Goal: Task Accomplishment & Management: Use online tool/utility

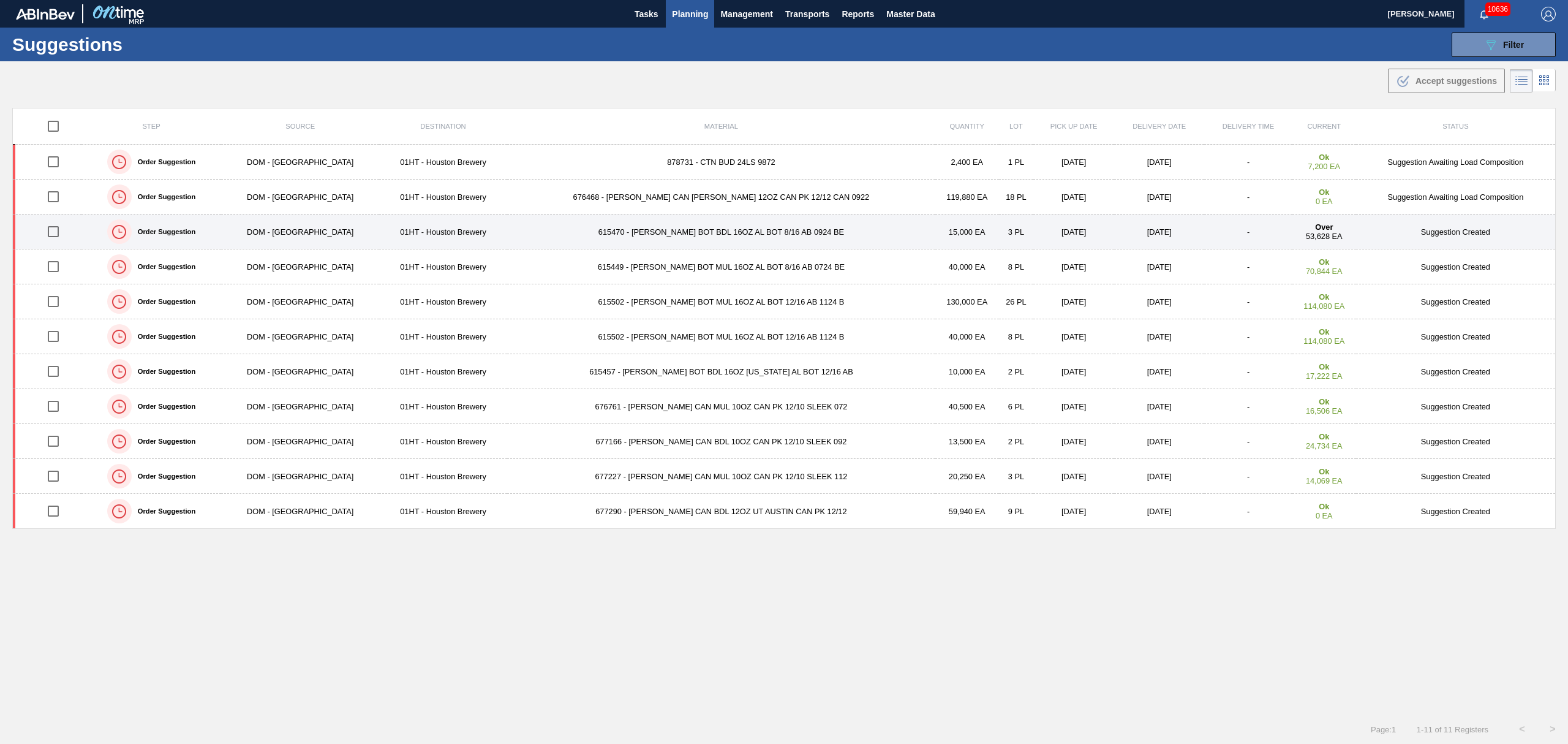
scroll to position [1, 0]
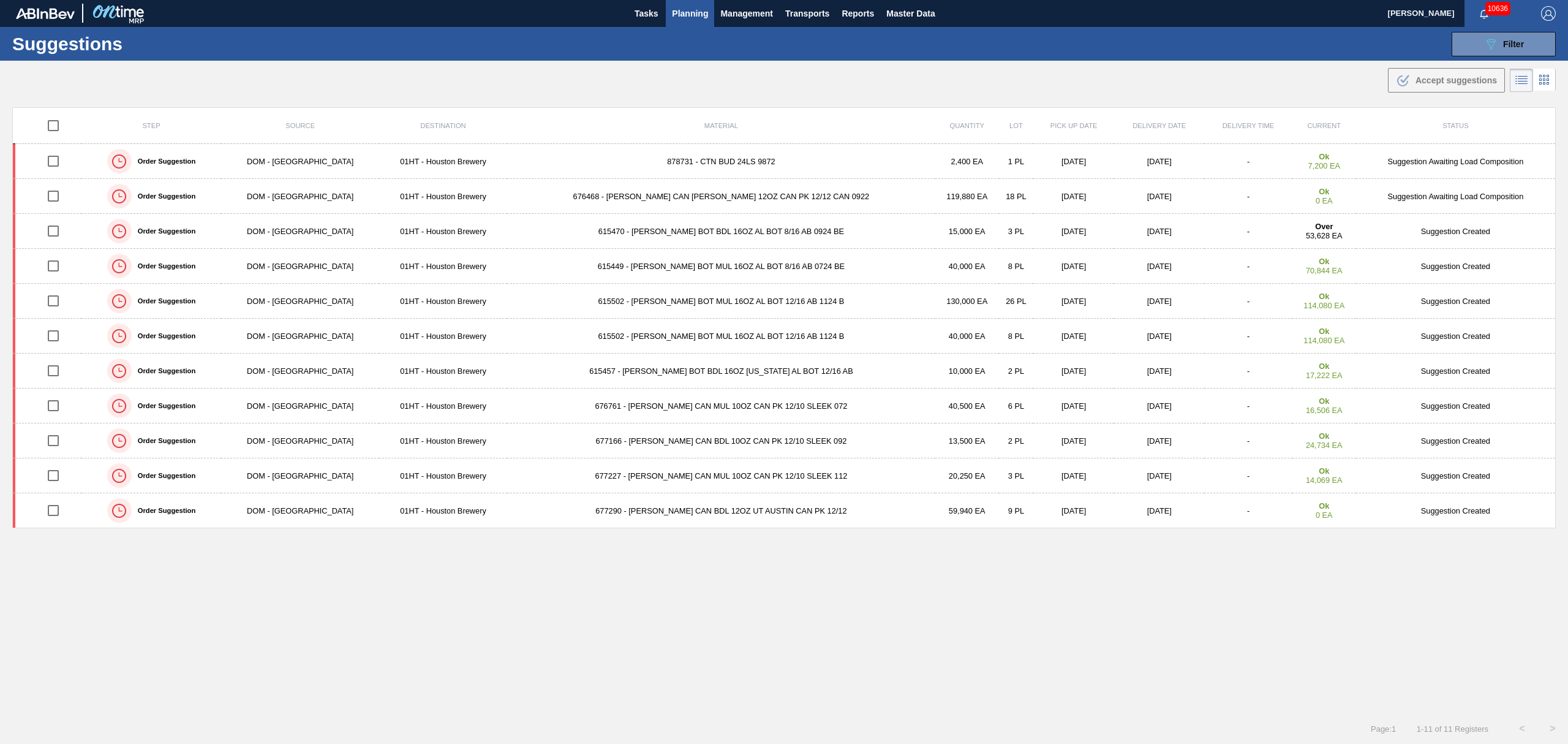
click at [686, 13] on span "Planning" at bounding box center [690, 14] width 36 height 15
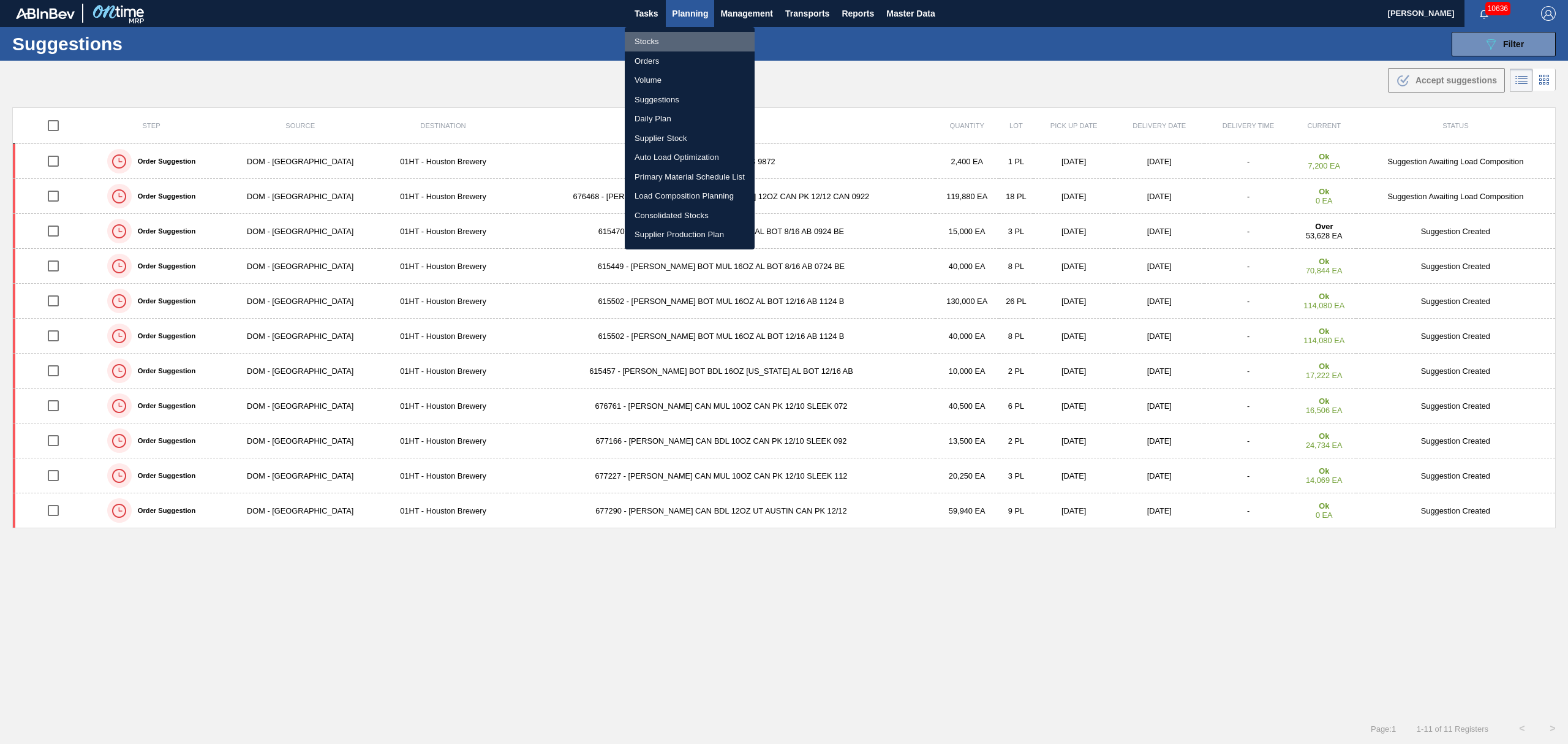
click at [642, 40] on li "Stocks" at bounding box center [690, 41] width 130 height 20
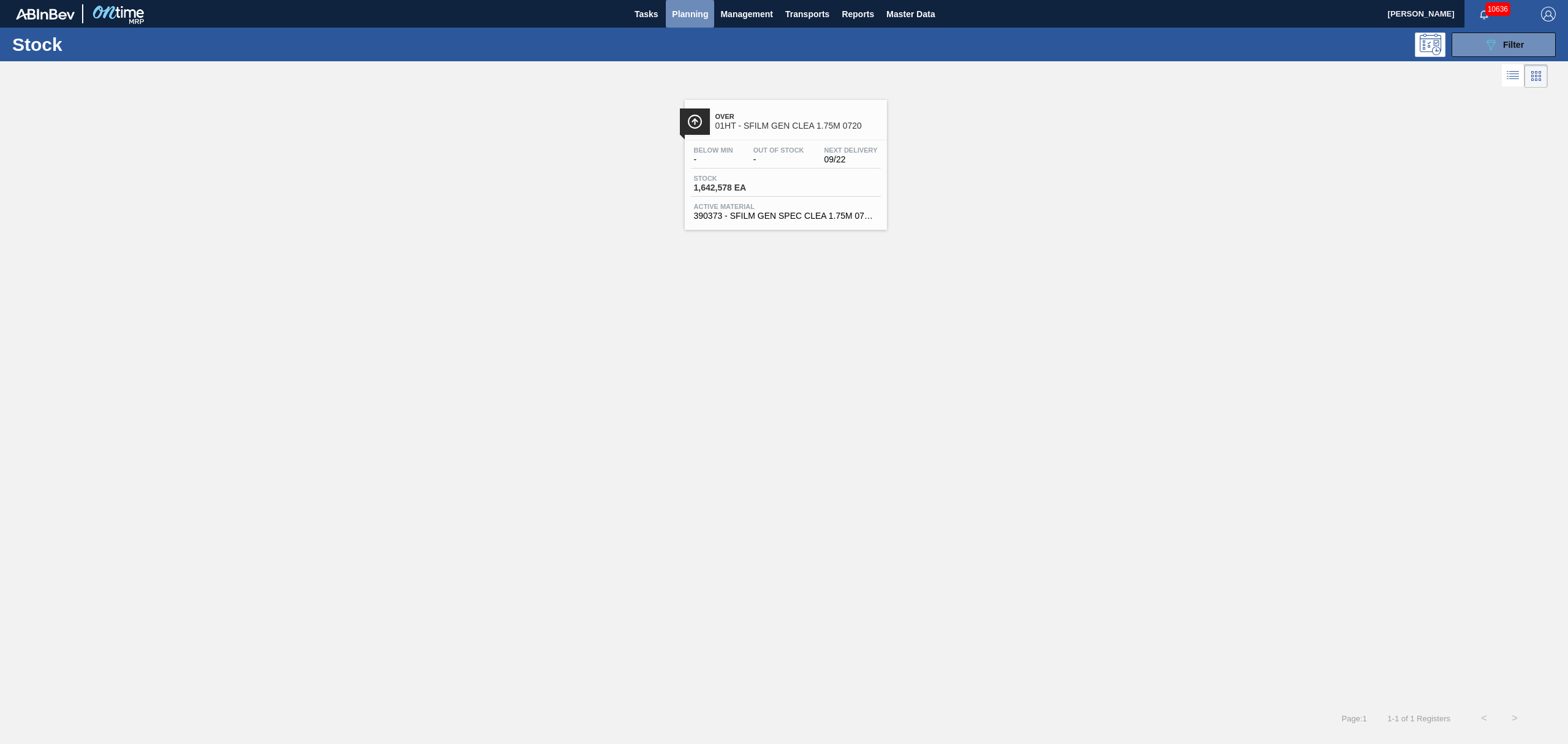
click at [683, 13] on span "Planning" at bounding box center [690, 14] width 36 height 15
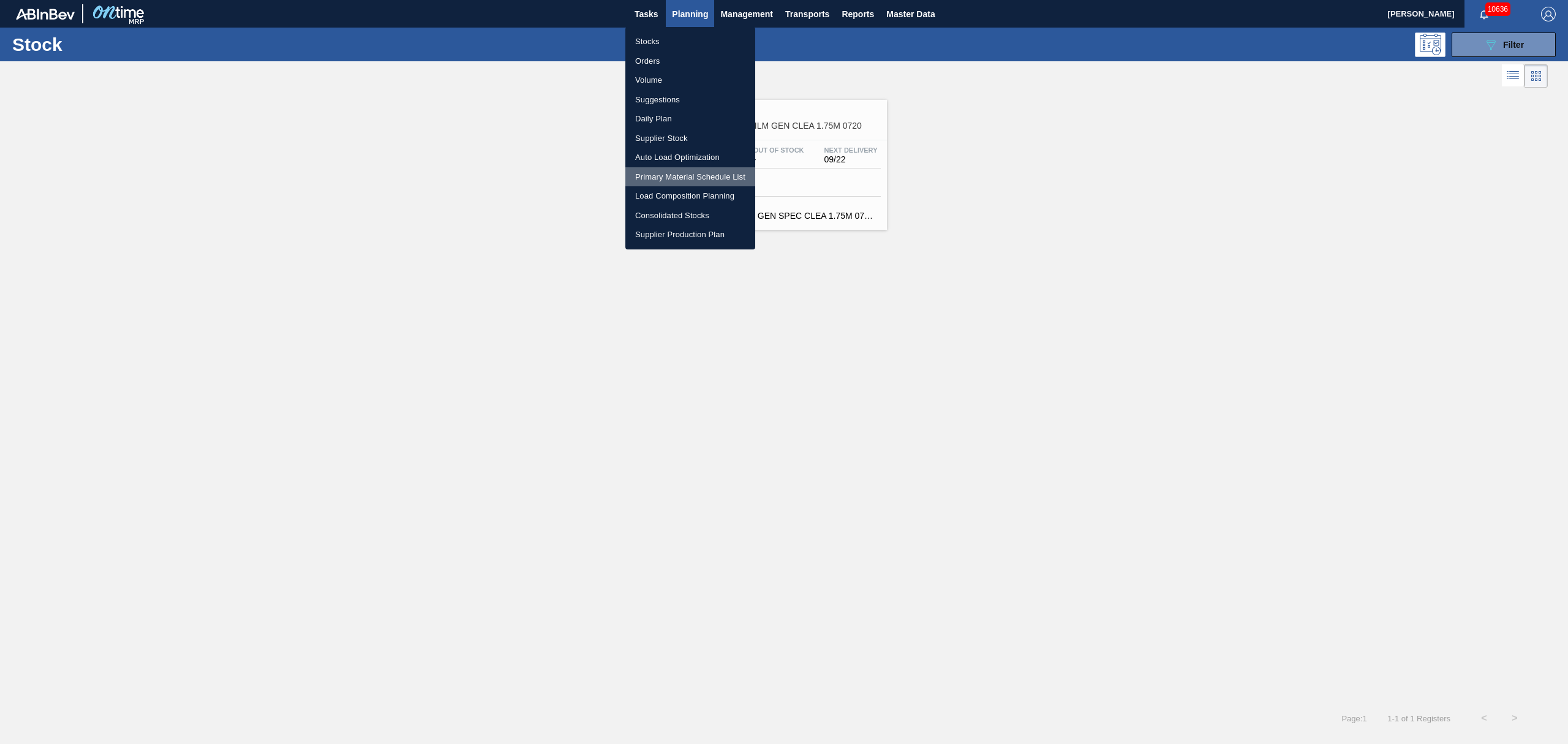
click at [676, 169] on li "Primary Material Schedule List" at bounding box center [690, 177] width 130 height 20
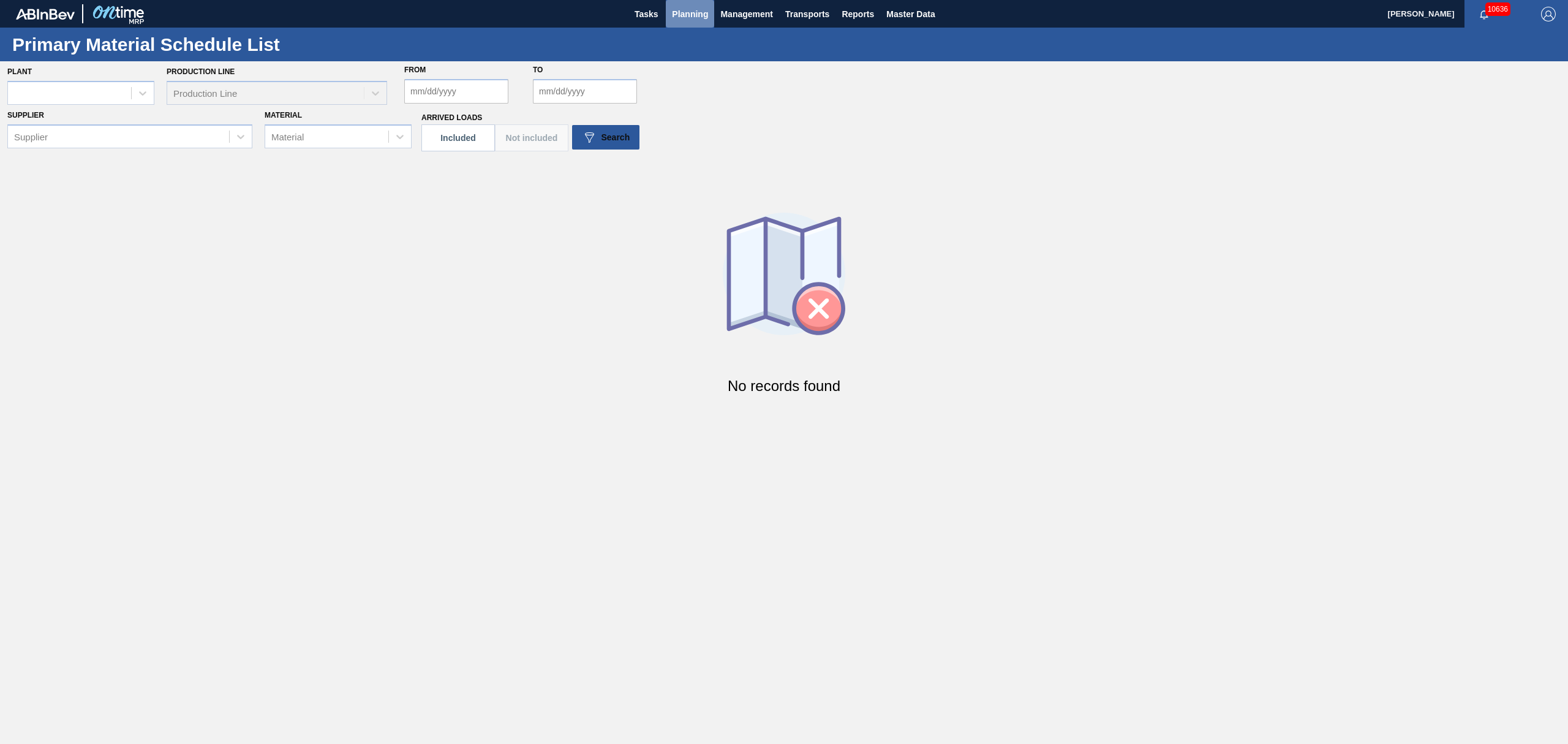
click at [692, 13] on span "Planning" at bounding box center [690, 14] width 36 height 15
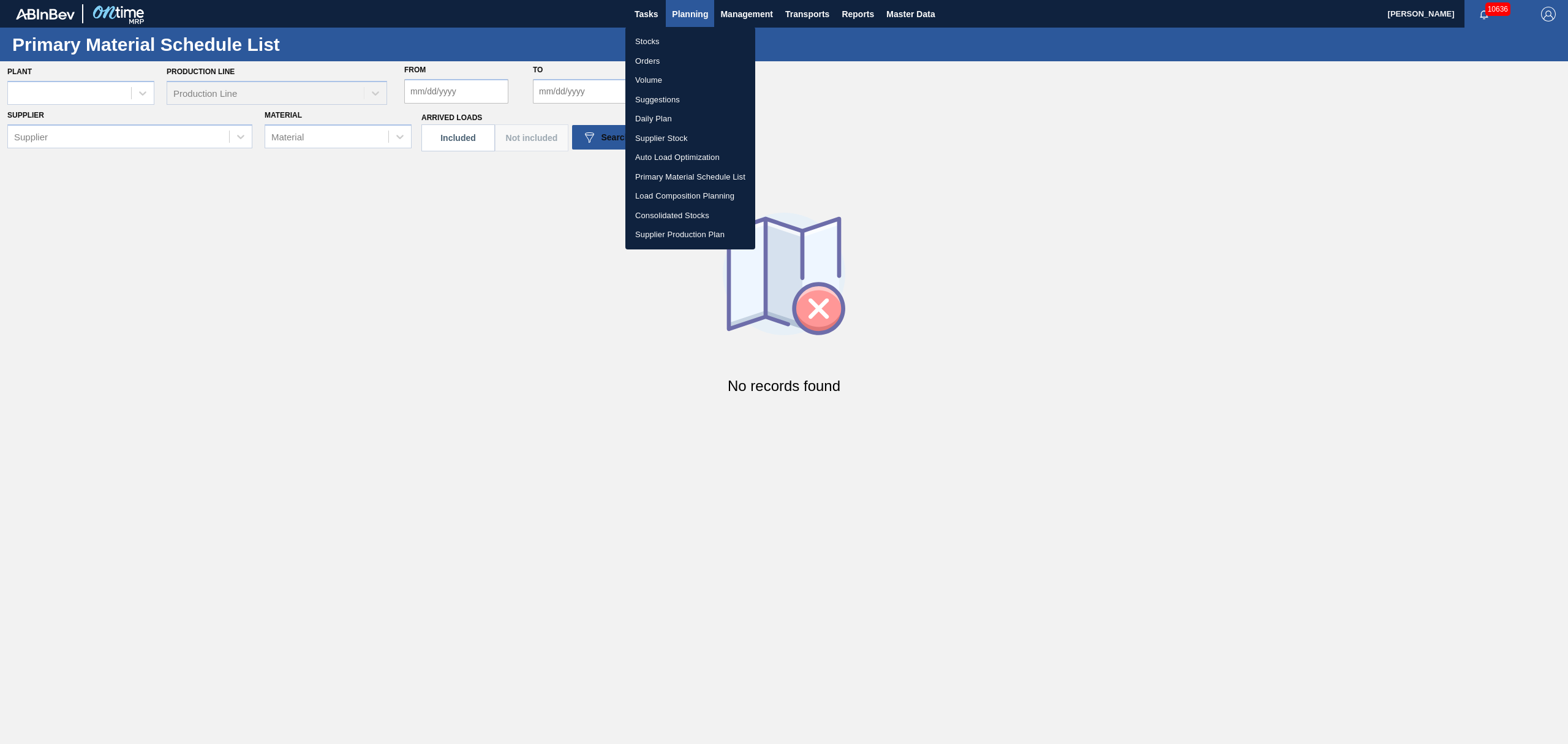
click at [684, 195] on li "Load Composition Planning" at bounding box center [690, 196] width 130 height 20
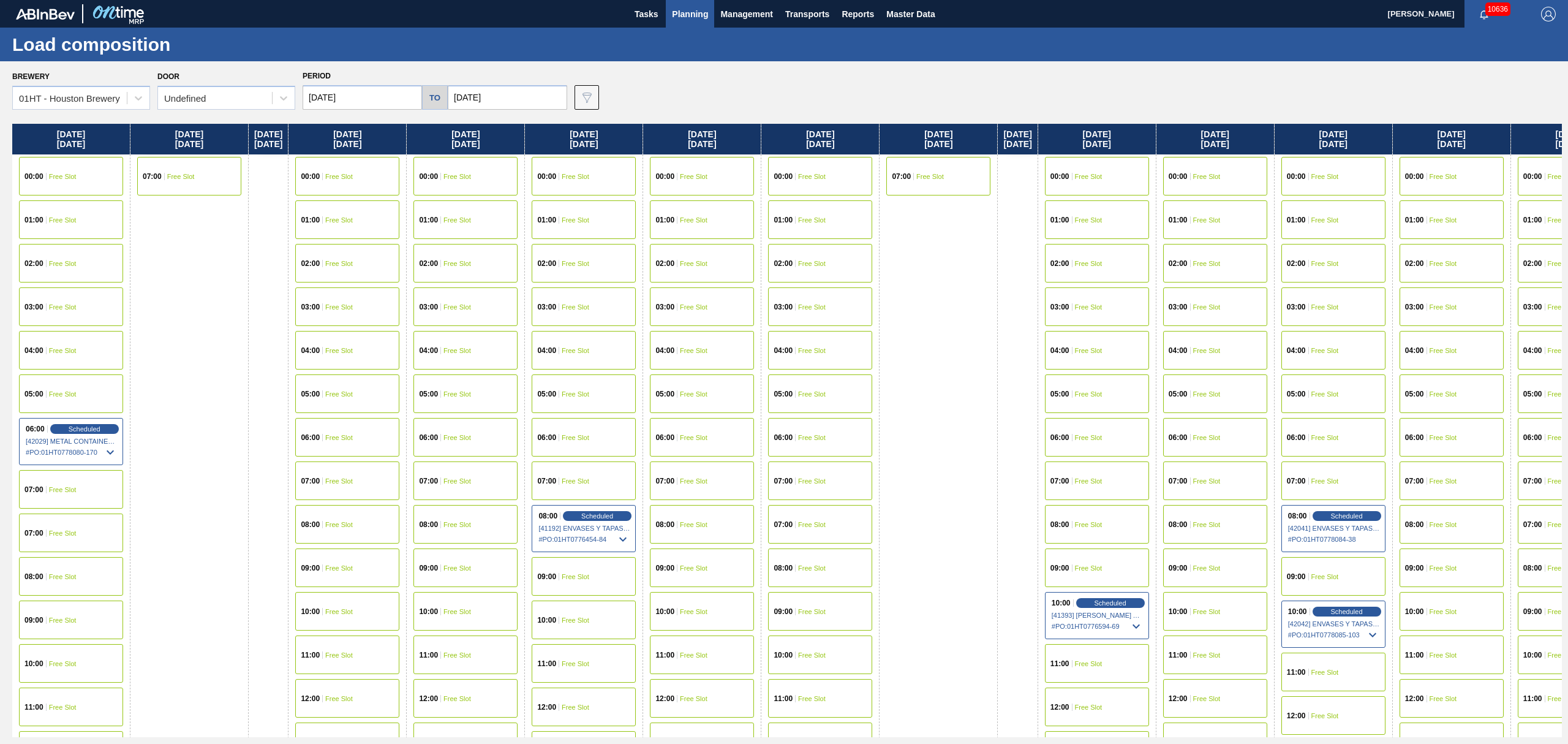
click at [711, 10] on button "Planning" at bounding box center [689, 13] width 48 height 27
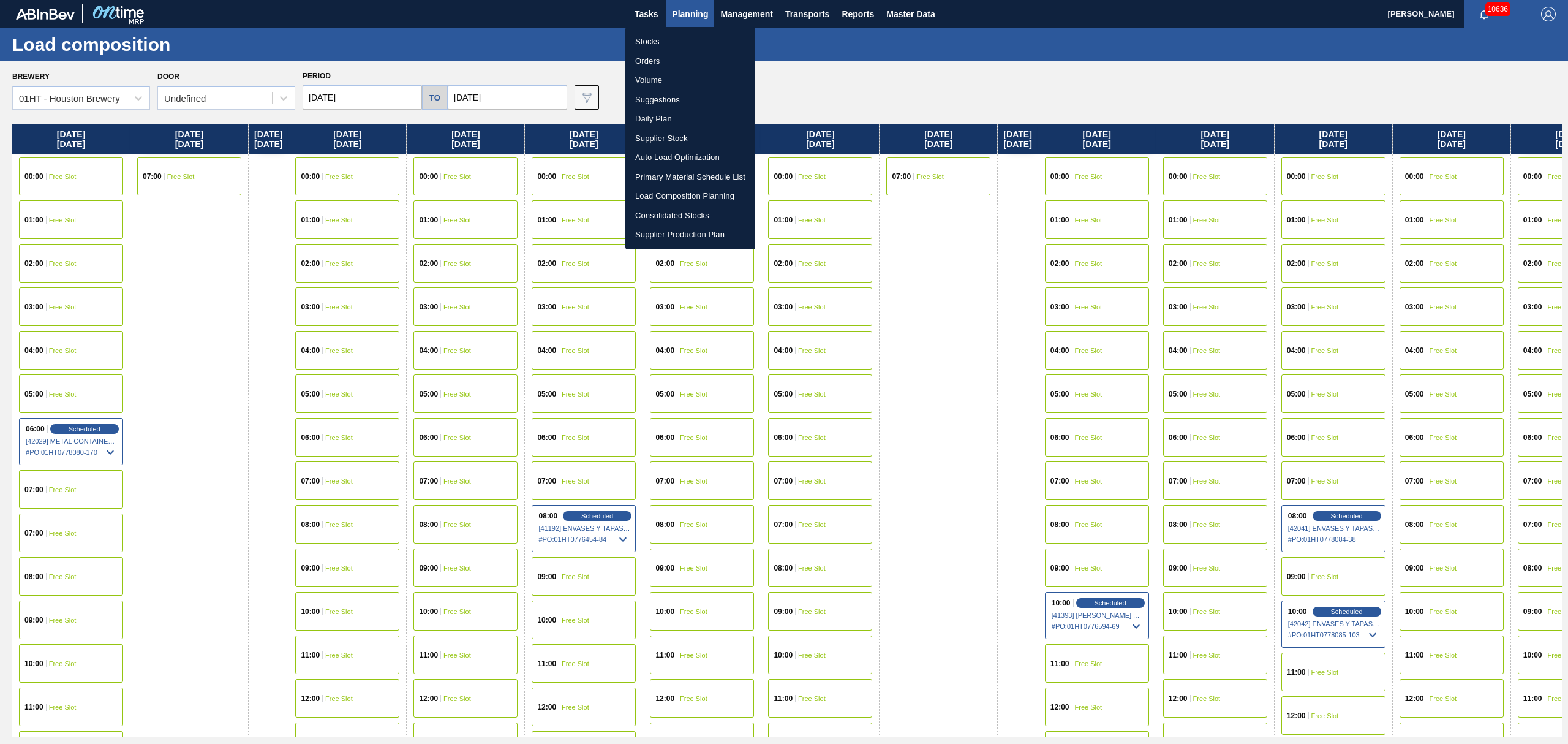
click at [646, 96] on li "Suggestions" at bounding box center [690, 100] width 130 height 20
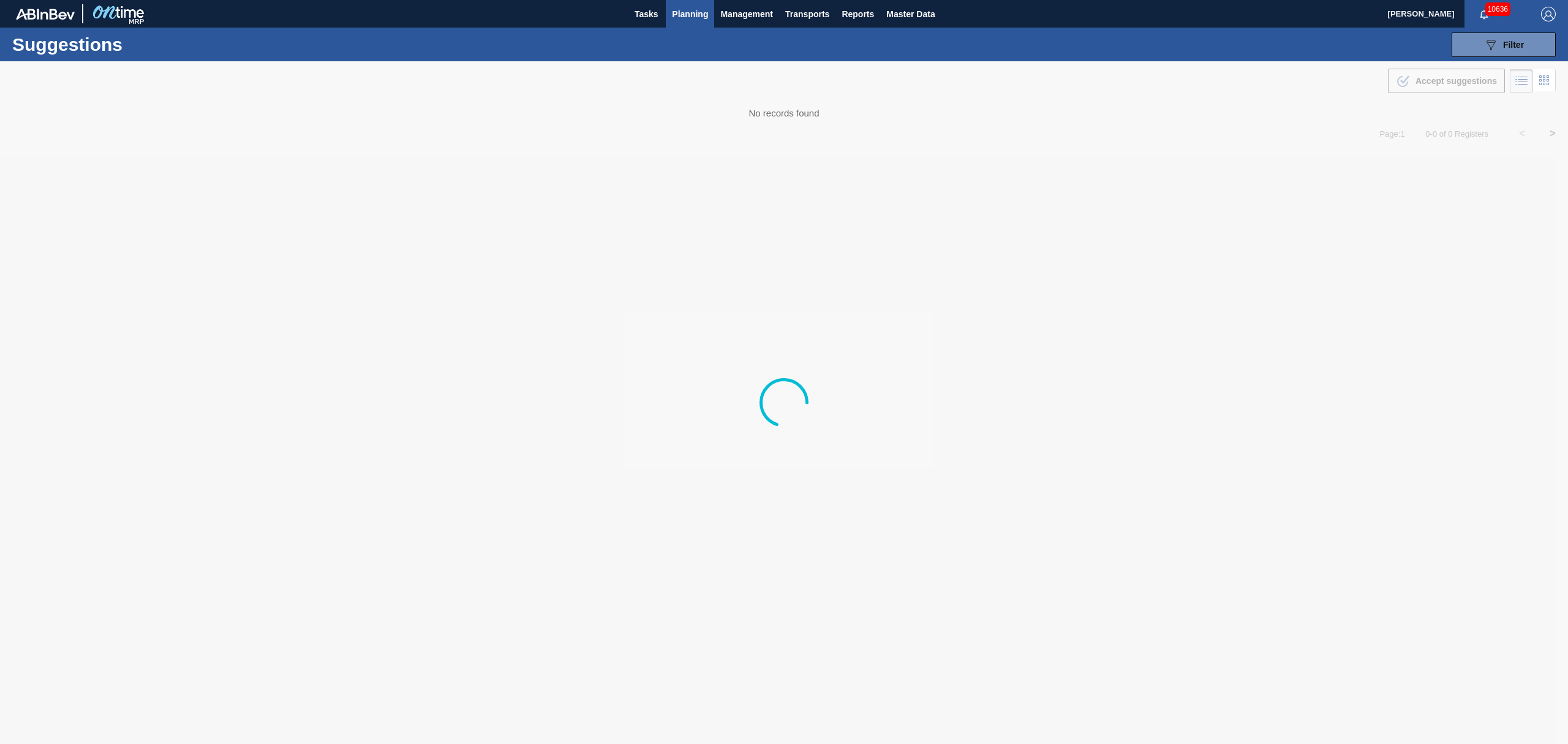
type from "[DATE]"
type to "[DATE]"
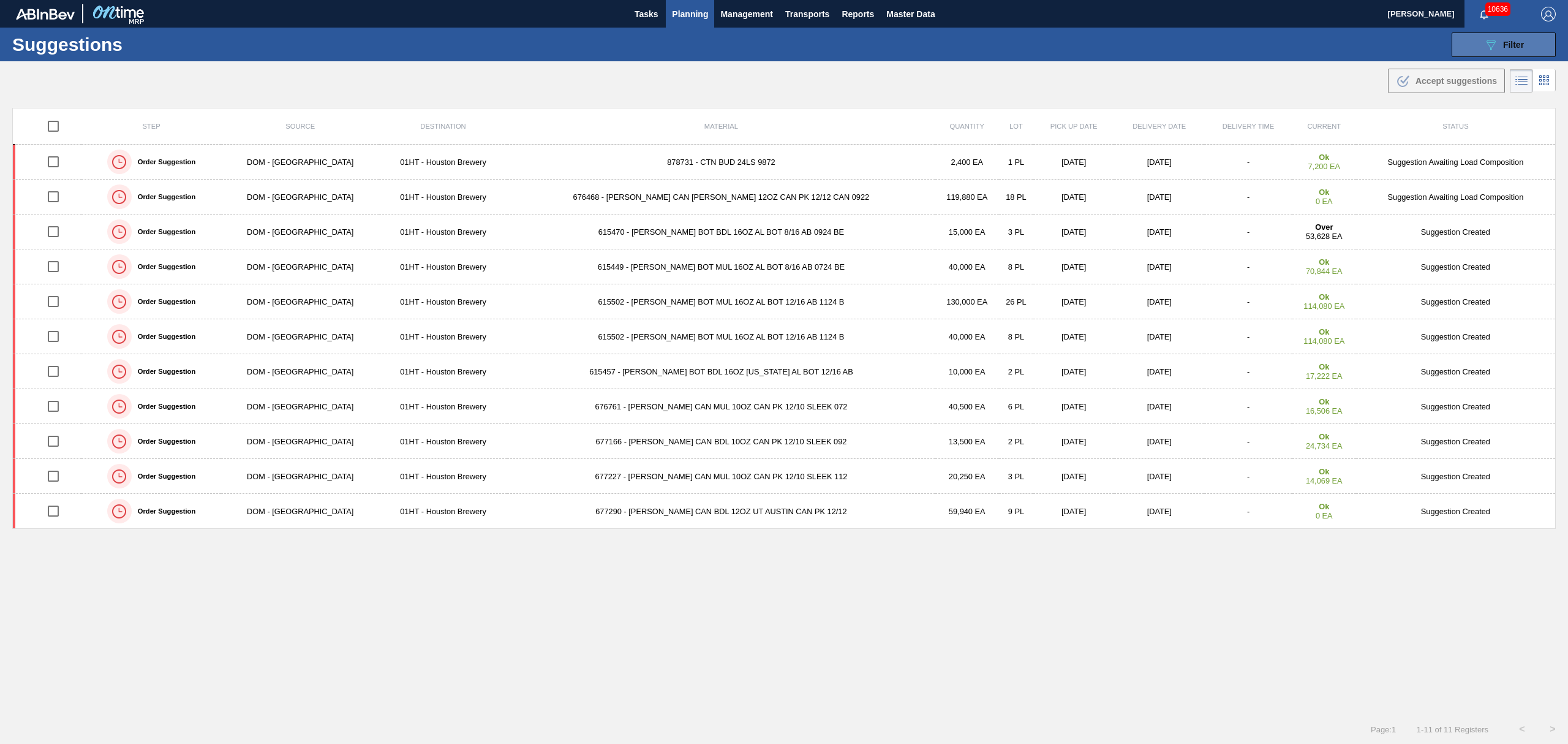
click at [1492, 55] on button "089F7B8B-B2A5-4AFE-B5C0-19BA573D28AC Filter" at bounding box center [1503, 45] width 104 height 24
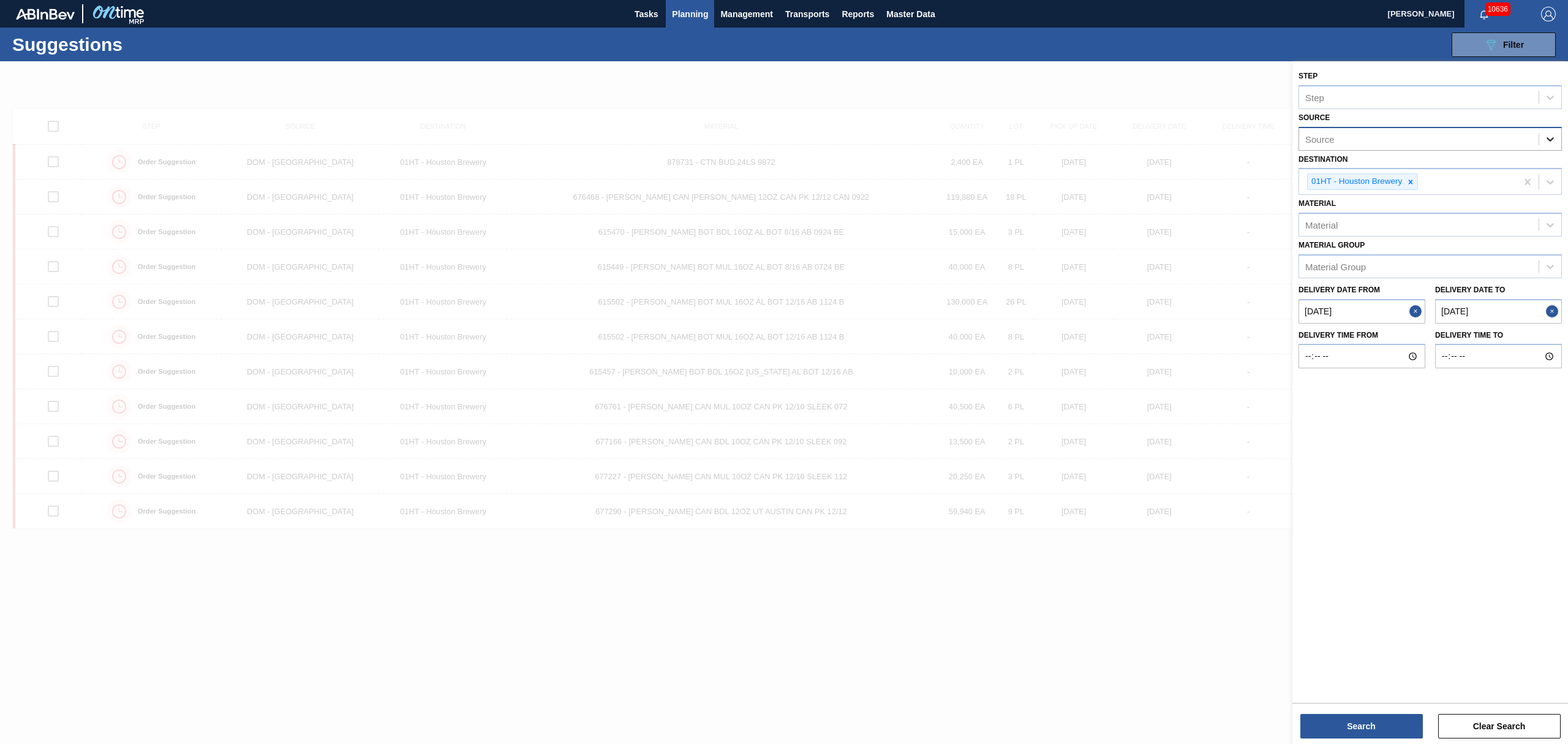
click at [1549, 138] on icon at bounding box center [1549, 138] width 12 height 12
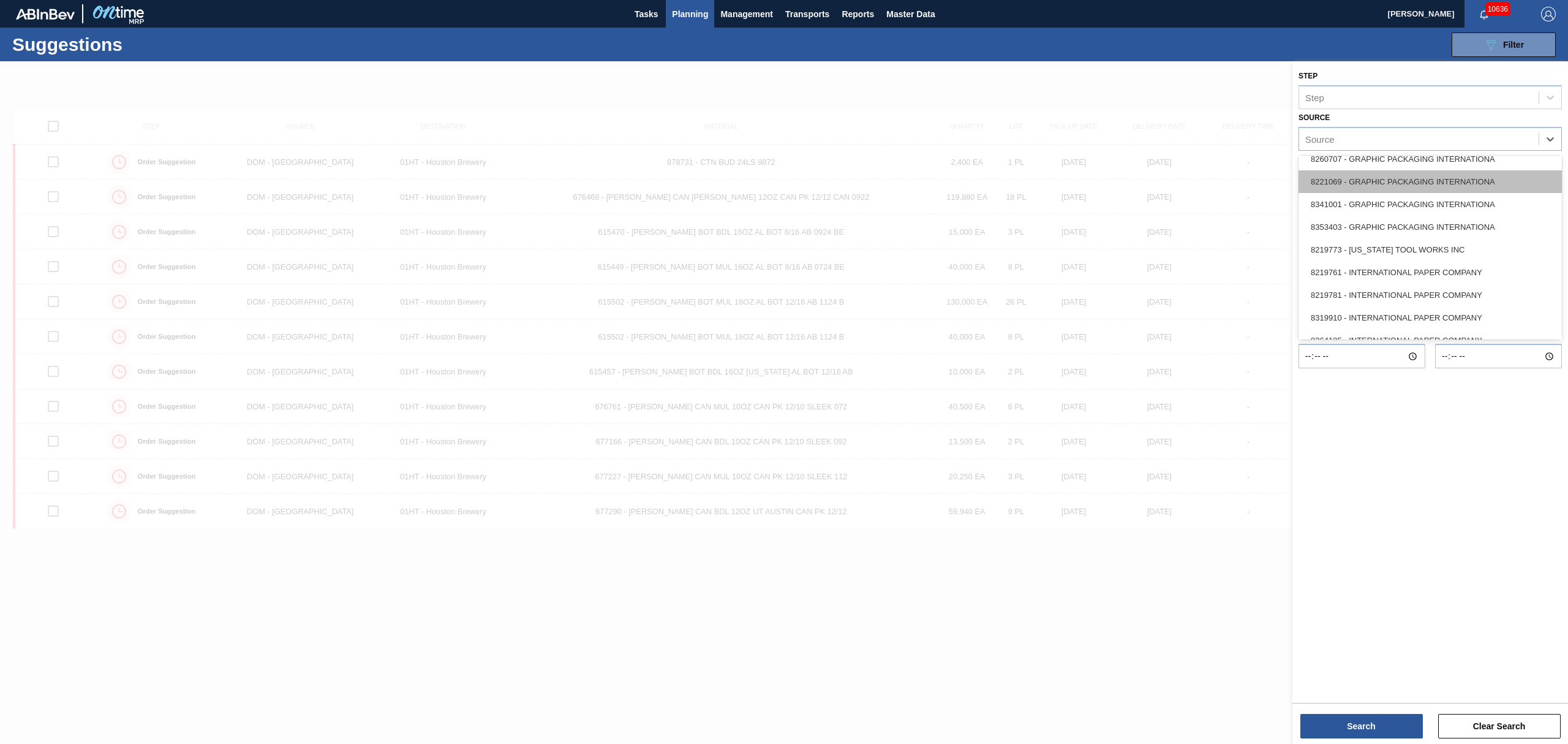
scroll to position [326, 0]
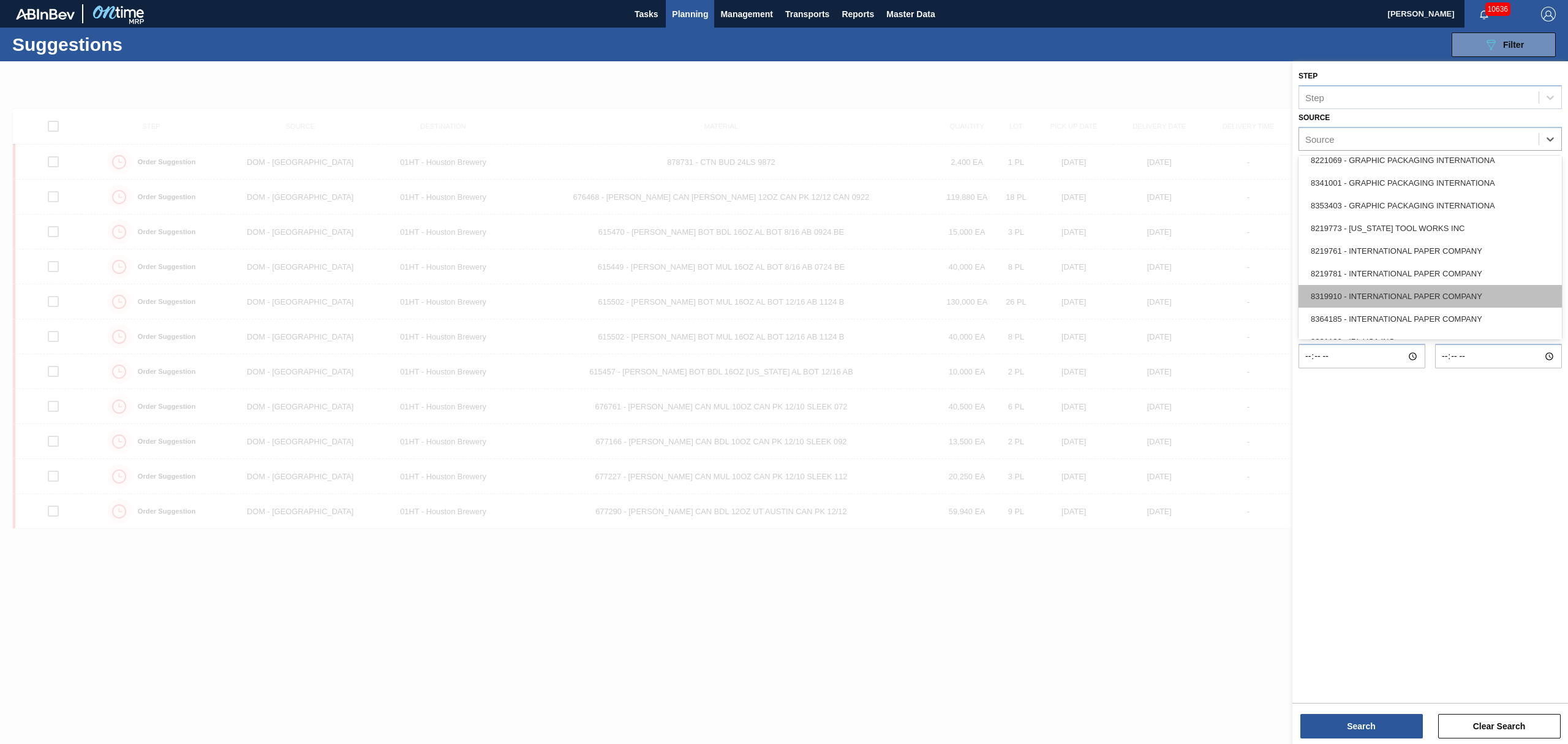
click at [1410, 290] on div "8319910 - INTERNATIONAL PAPER COMPANY" at bounding box center [1430, 296] width 263 height 23
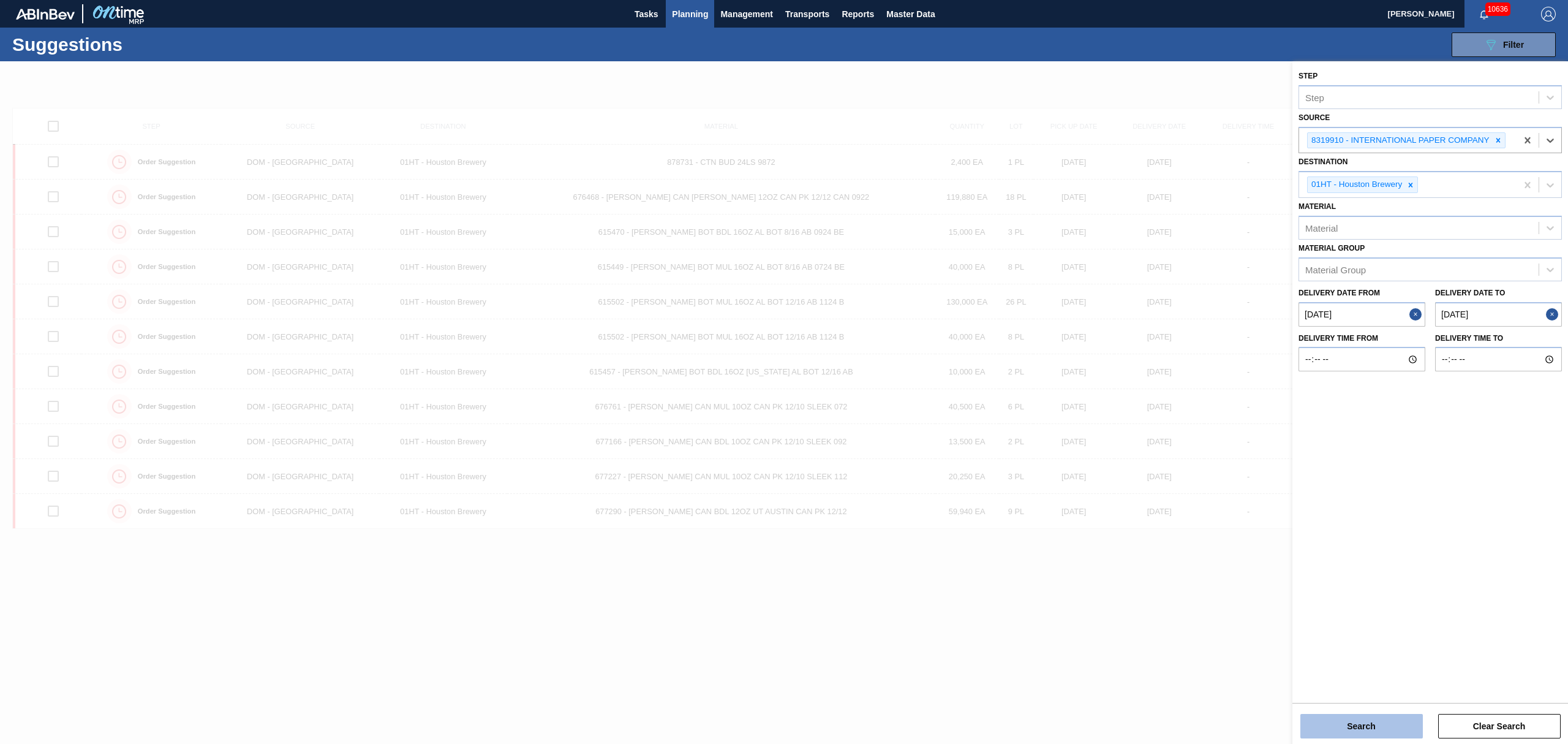
click at [1392, 717] on button "Search" at bounding box center [1361, 726] width 122 height 24
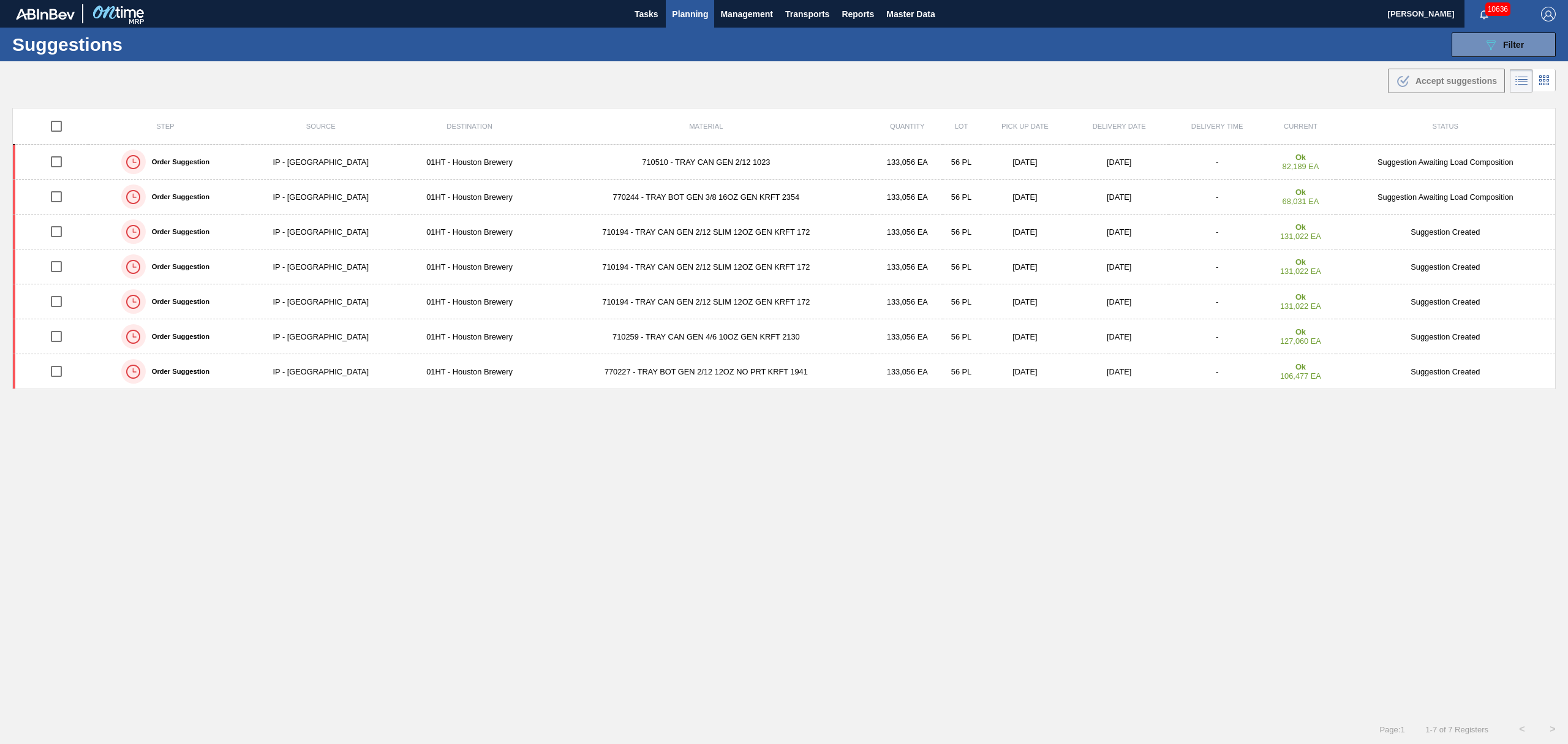
click at [688, 8] on span "Planning" at bounding box center [690, 14] width 36 height 15
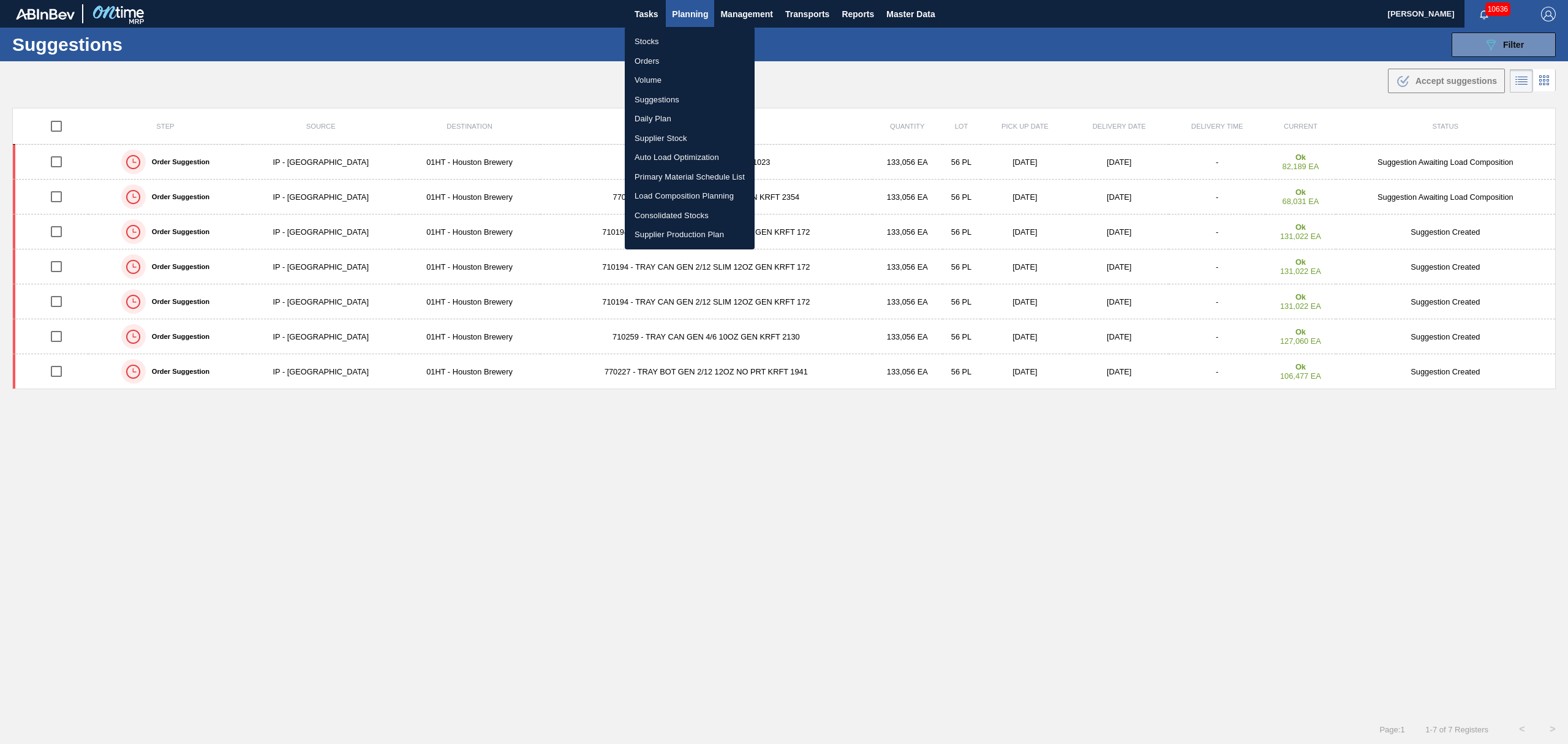
click at [688, 185] on li "Primary Material Schedule List" at bounding box center [690, 177] width 130 height 20
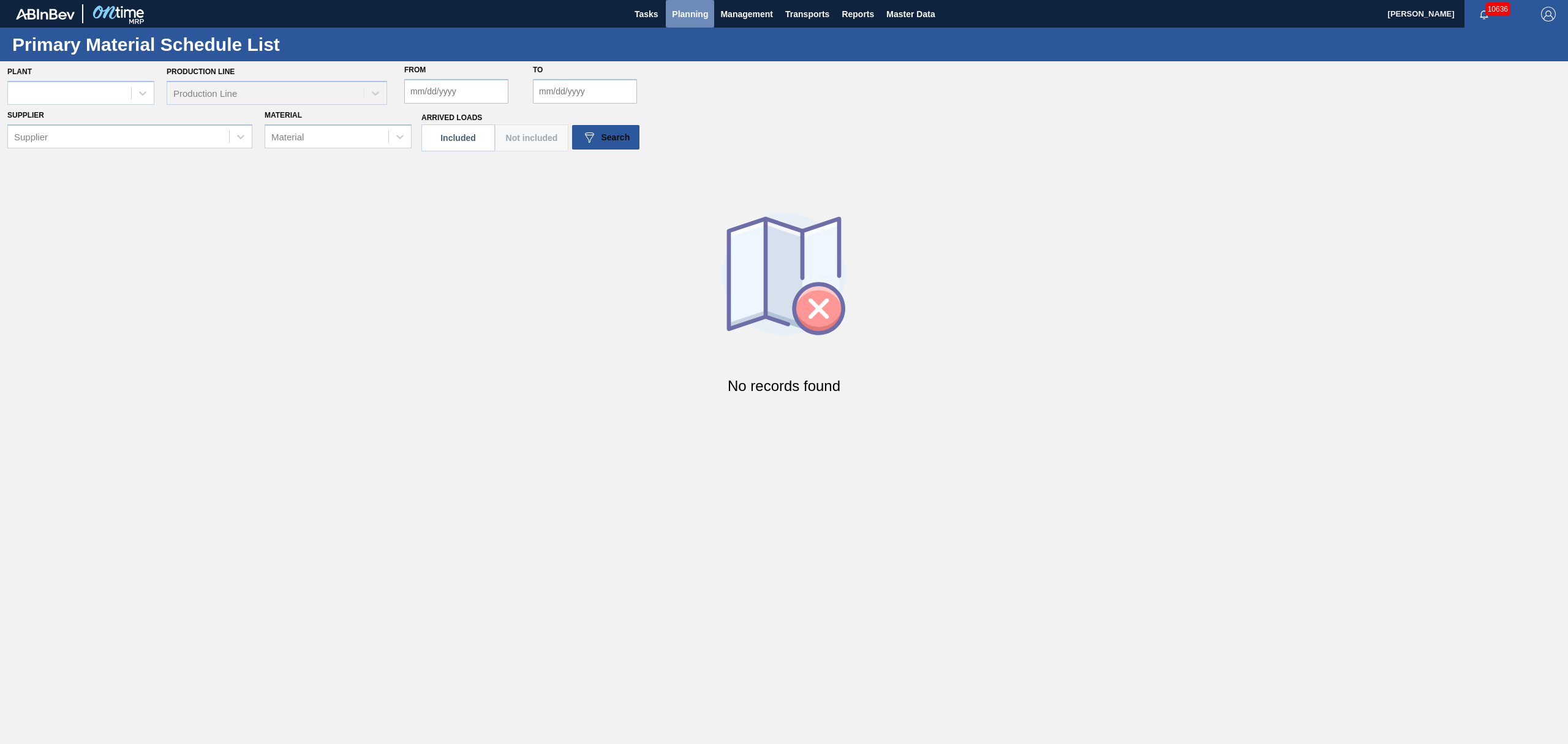
click at [676, 13] on span "Planning" at bounding box center [690, 14] width 36 height 15
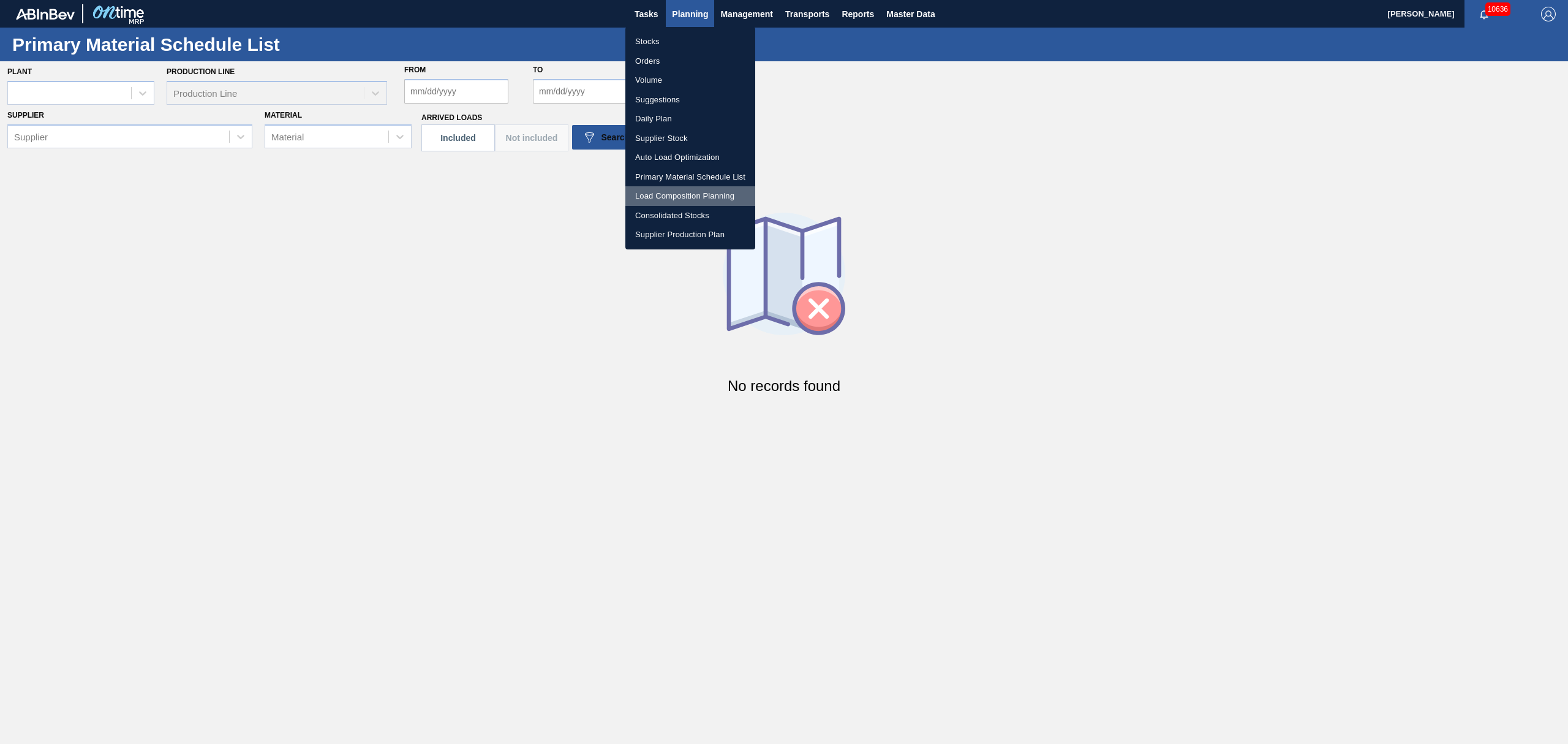
click at [668, 194] on li "Load Composition Planning" at bounding box center [690, 196] width 130 height 20
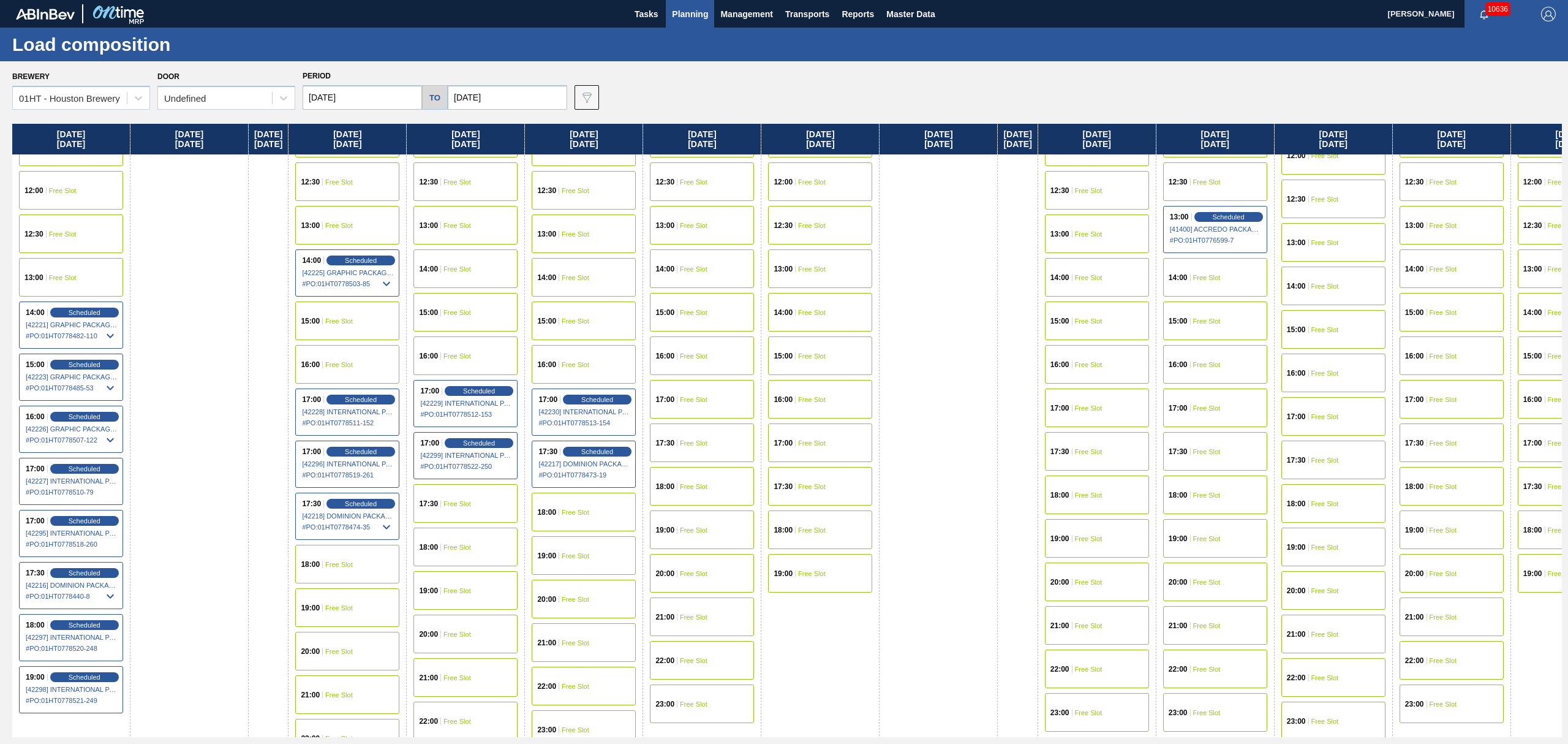
scroll to position [572, 0]
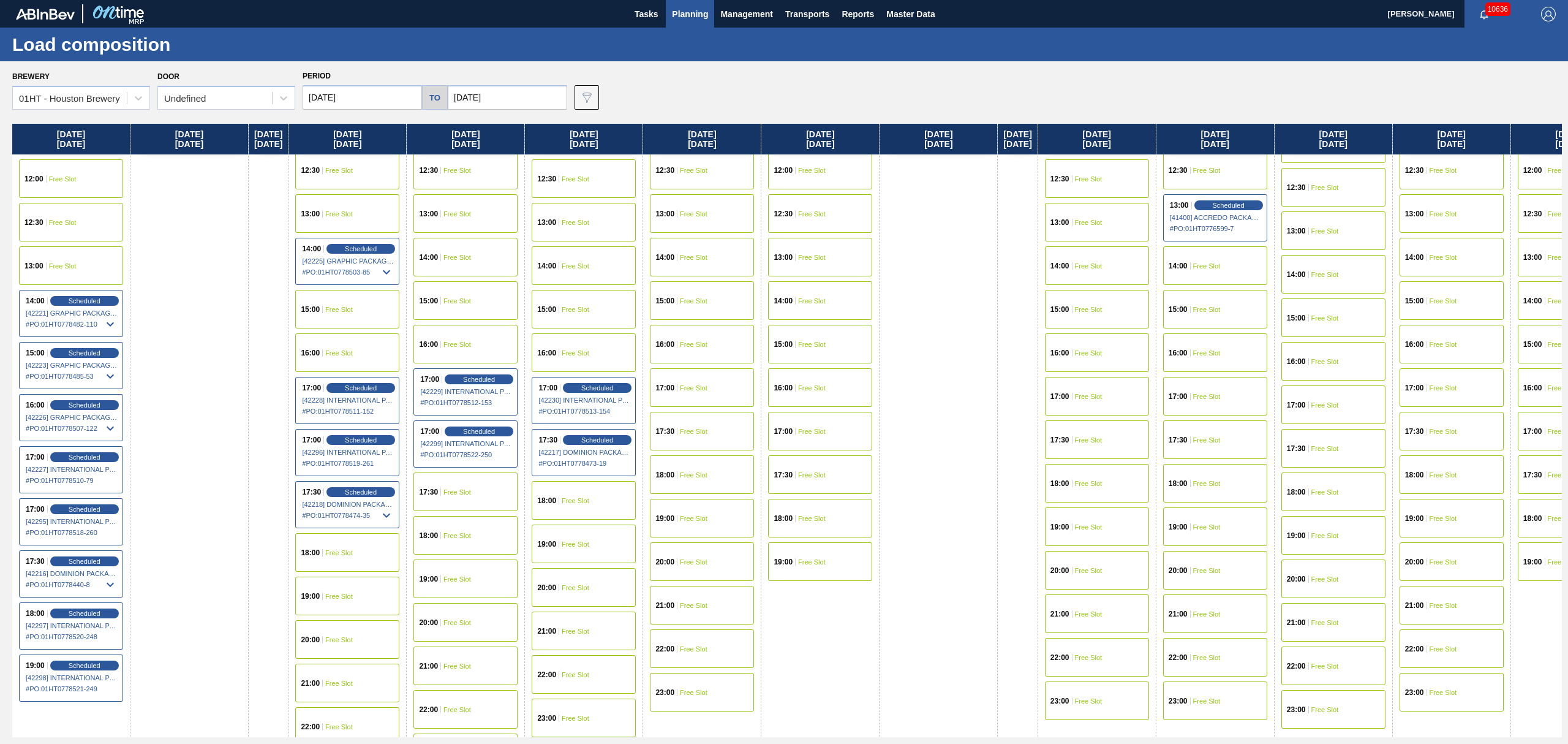
click at [816, 419] on div "17:00 Free Slot" at bounding box center [820, 431] width 104 height 39
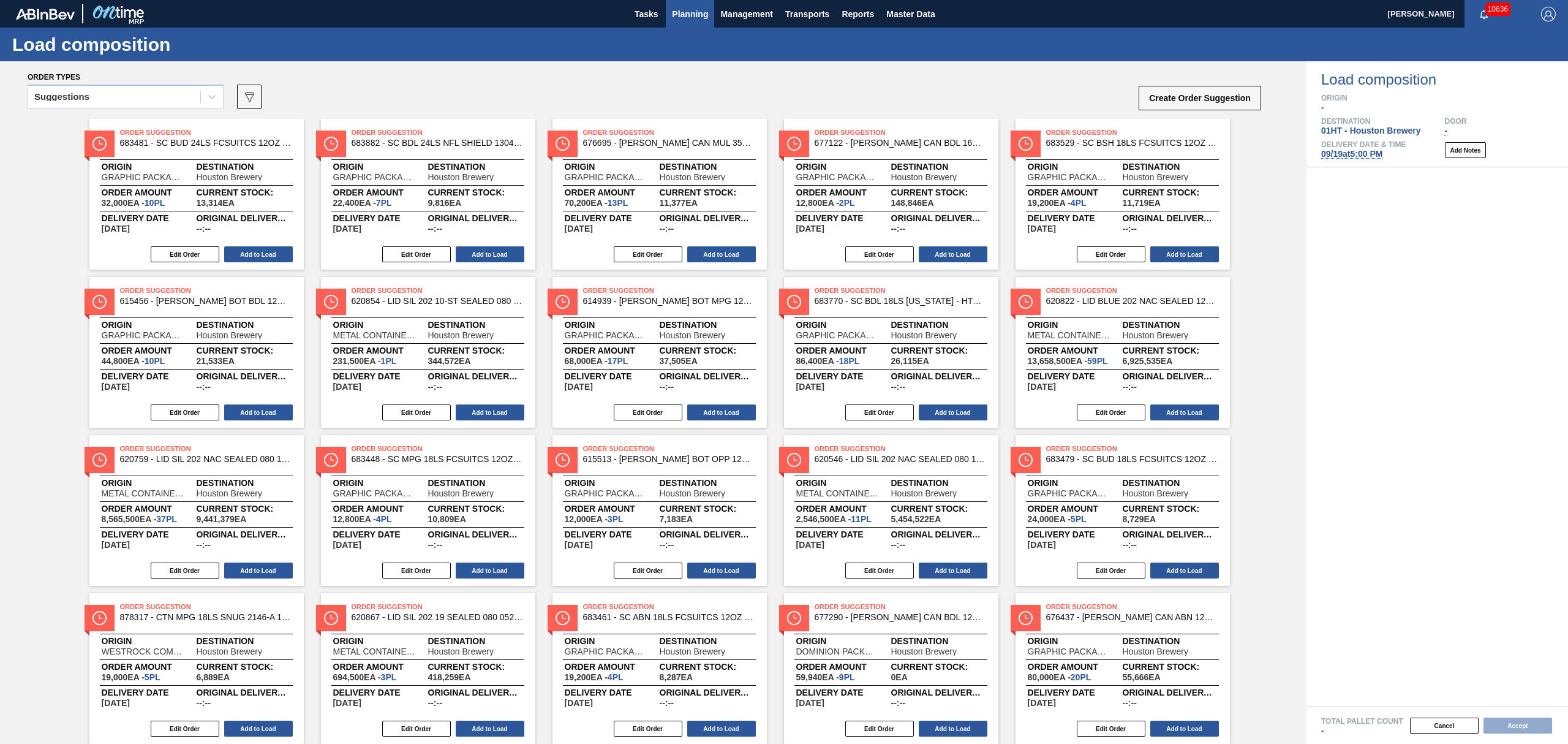
click at [680, 16] on span "Planning" at bounding box center [690, 14] width 36 height 15
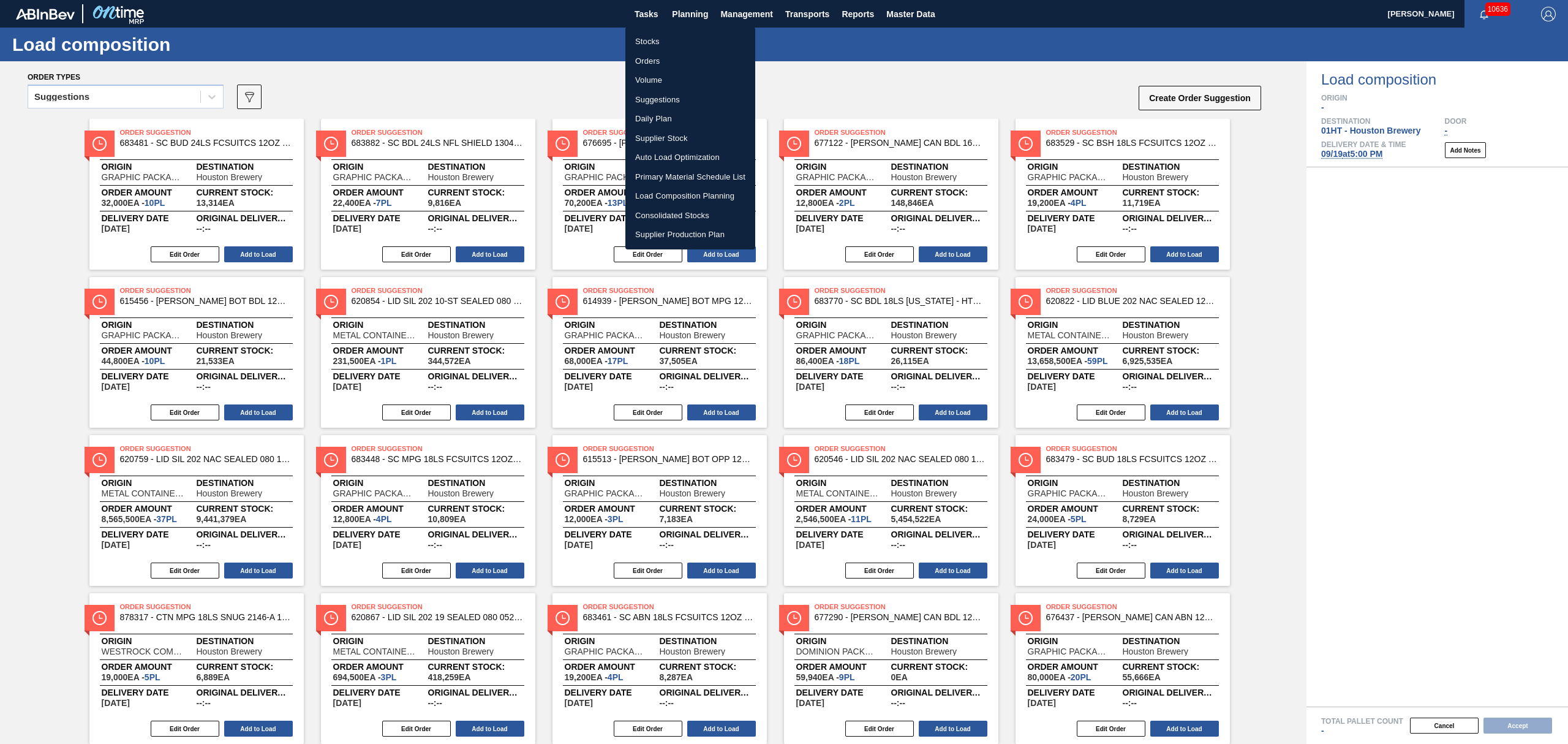
click at [94, 87] on div at bounding box center [784, 372] width 1568 height 744
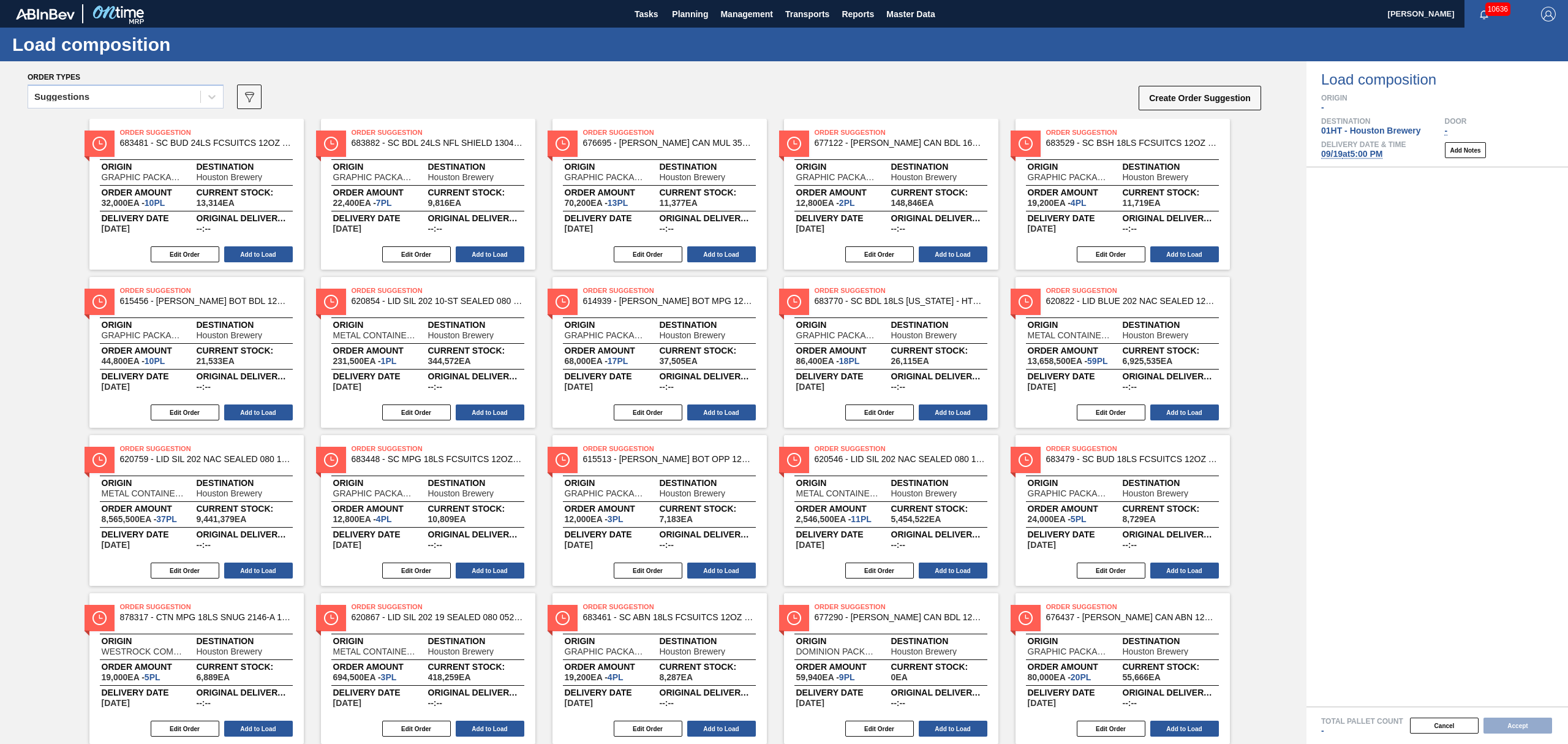
click at [94, 0] on body "Tasks Planning Management Transports Reports Master Data [PERSON_NAME] 10636 Ma…" at bounding box center [784, 0] width 1568 height 0
click at [96, 102] on div "Suggestions" at bounding box center [114, 97] width 172 height 18
click at [94, 123] on div "Awaiting load composition" at bounding box center [125, 127] width 196 height 23
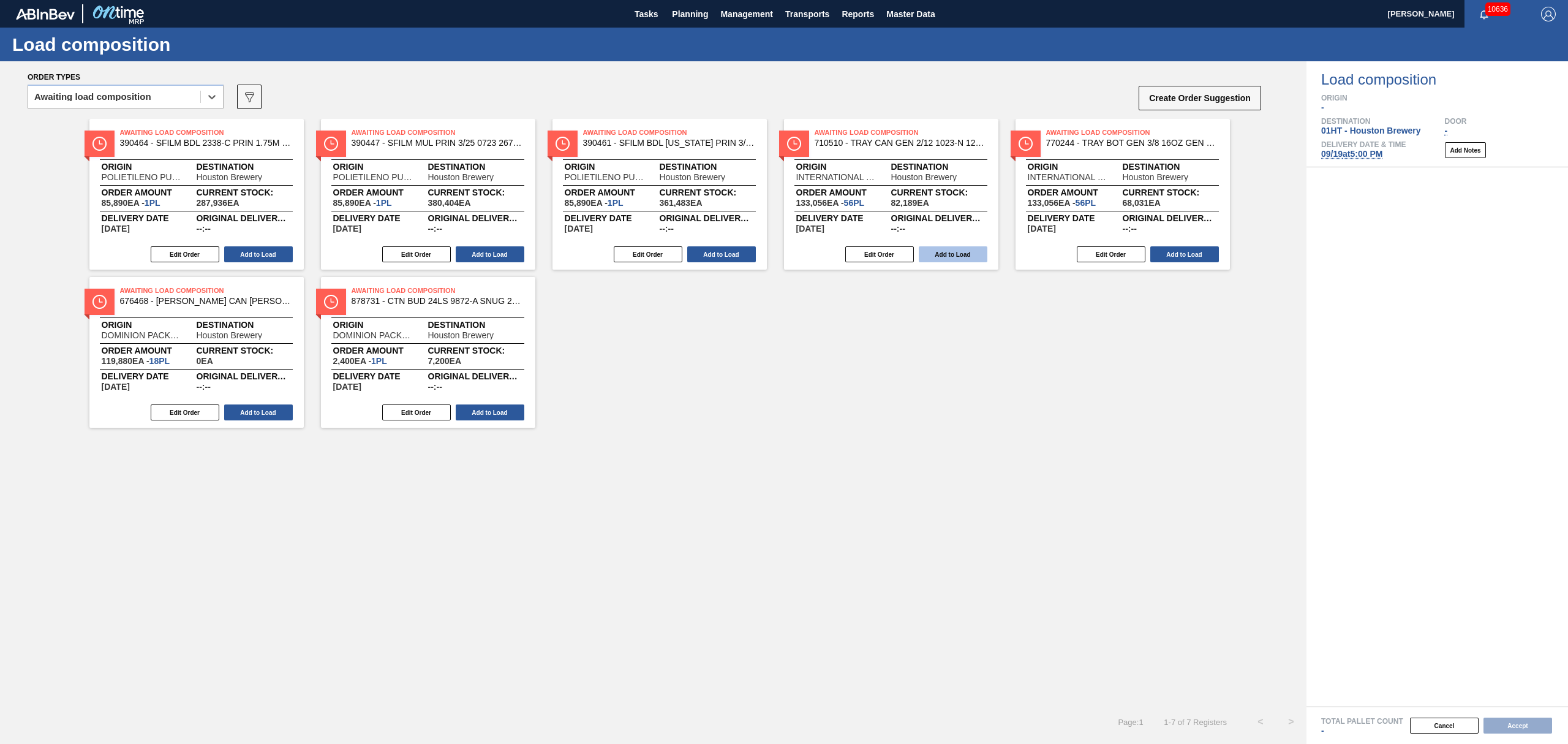
click at [968, 251] on button "Add to Load" at bounding box center [952, 254] width 69 height 16
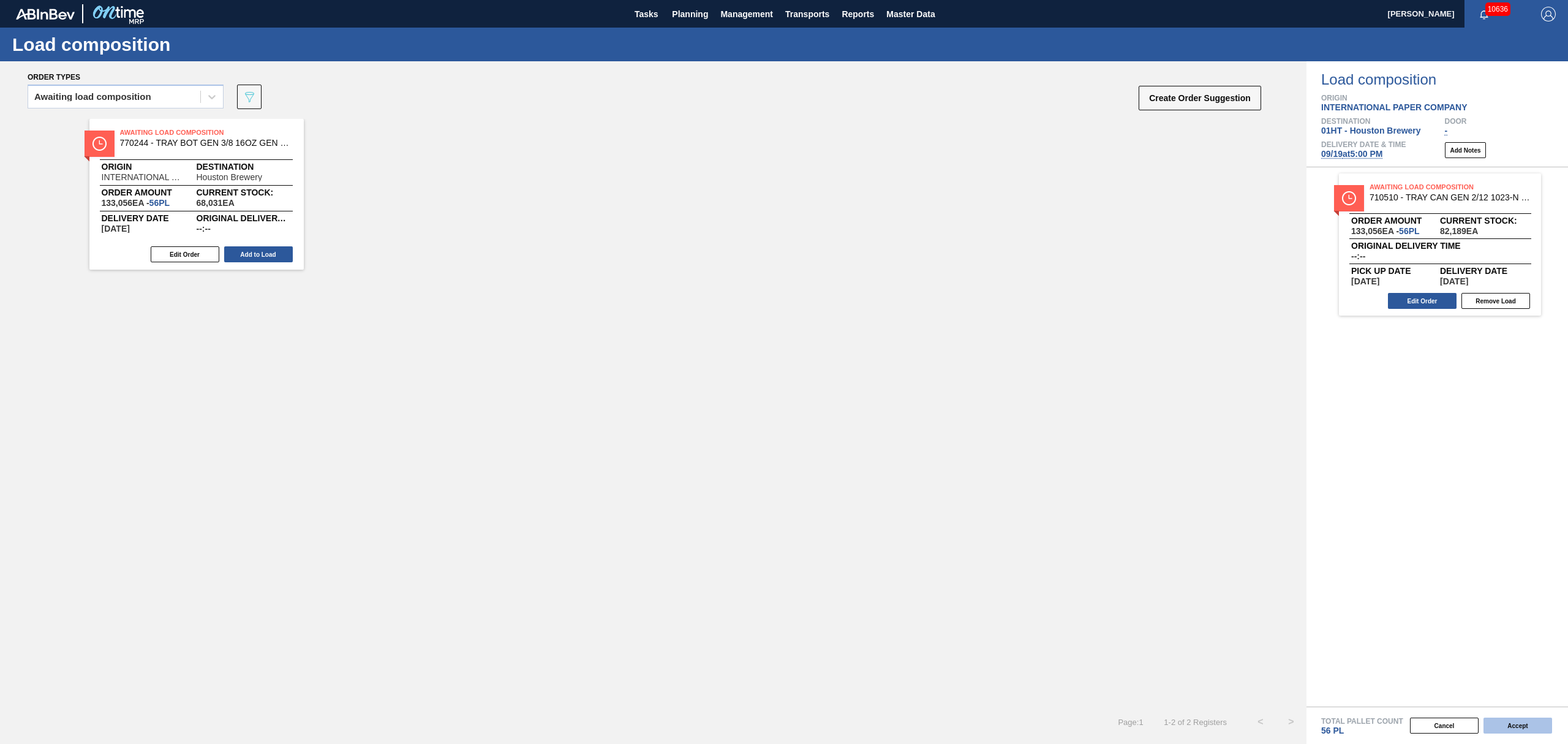
click at [1511, 721] on button "Accept" at bounding box center [1517, 725] width 69 height 16
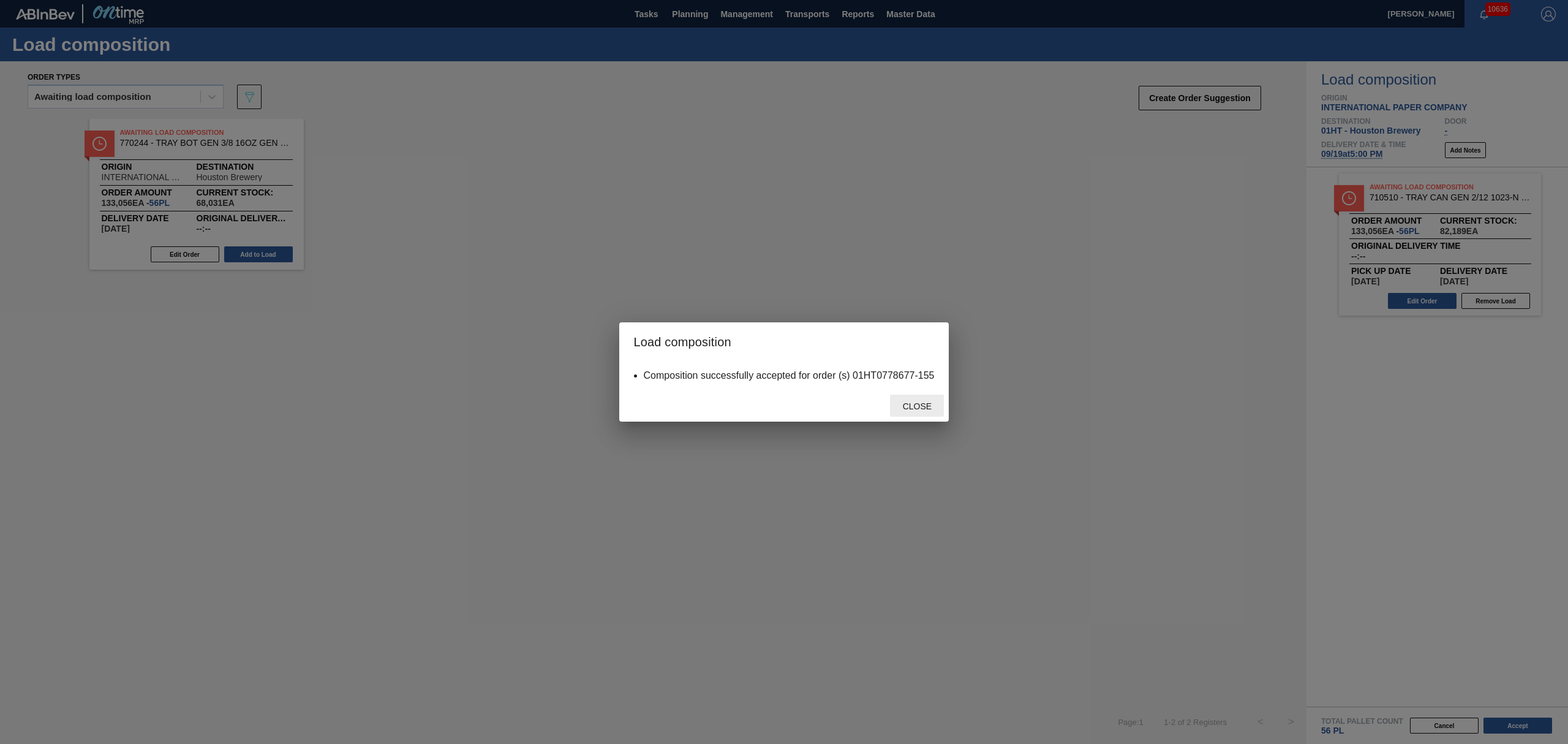
click at [921, 402] on span "Close" at bounding box center [917, 406] width 48 height 9
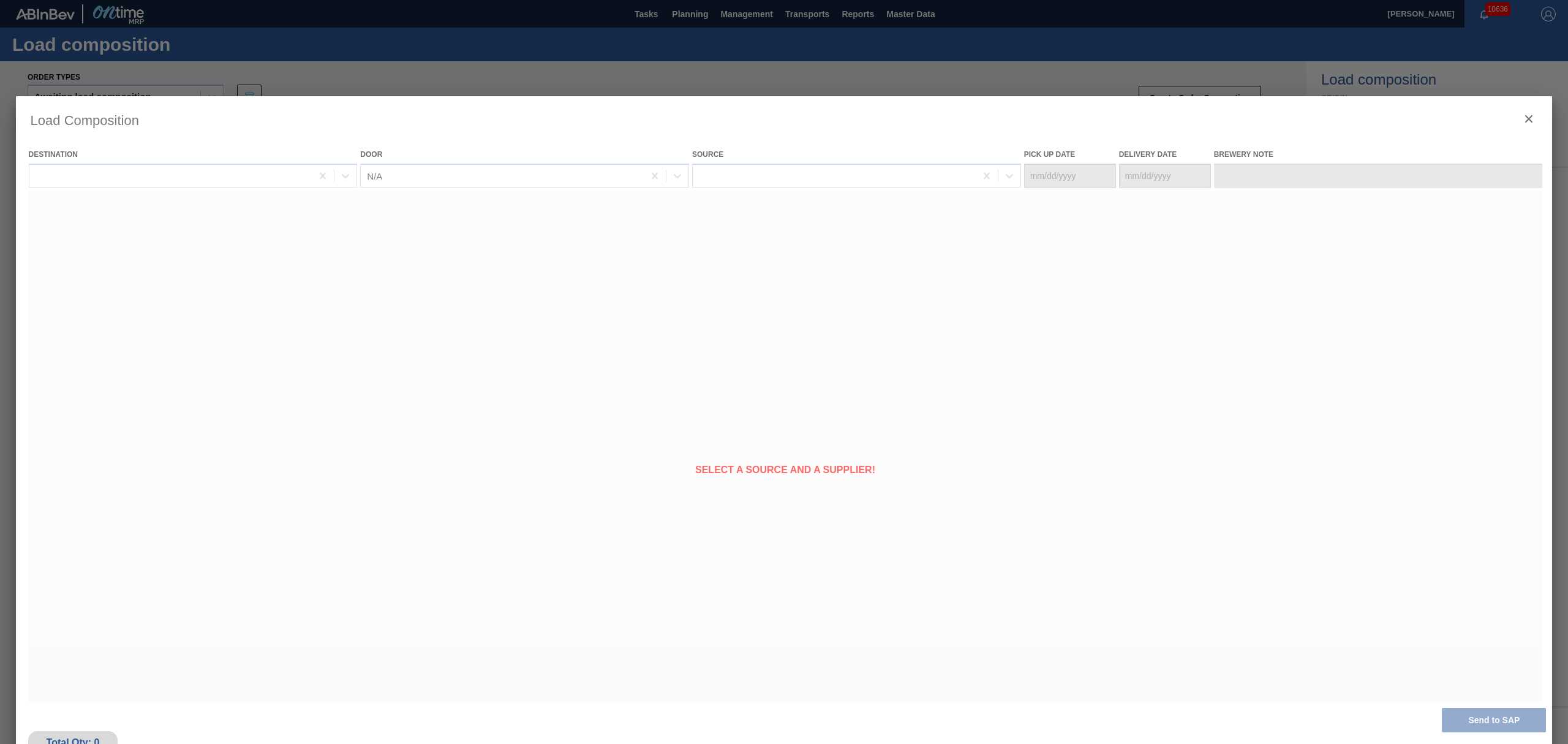
type Date "[DATE]"
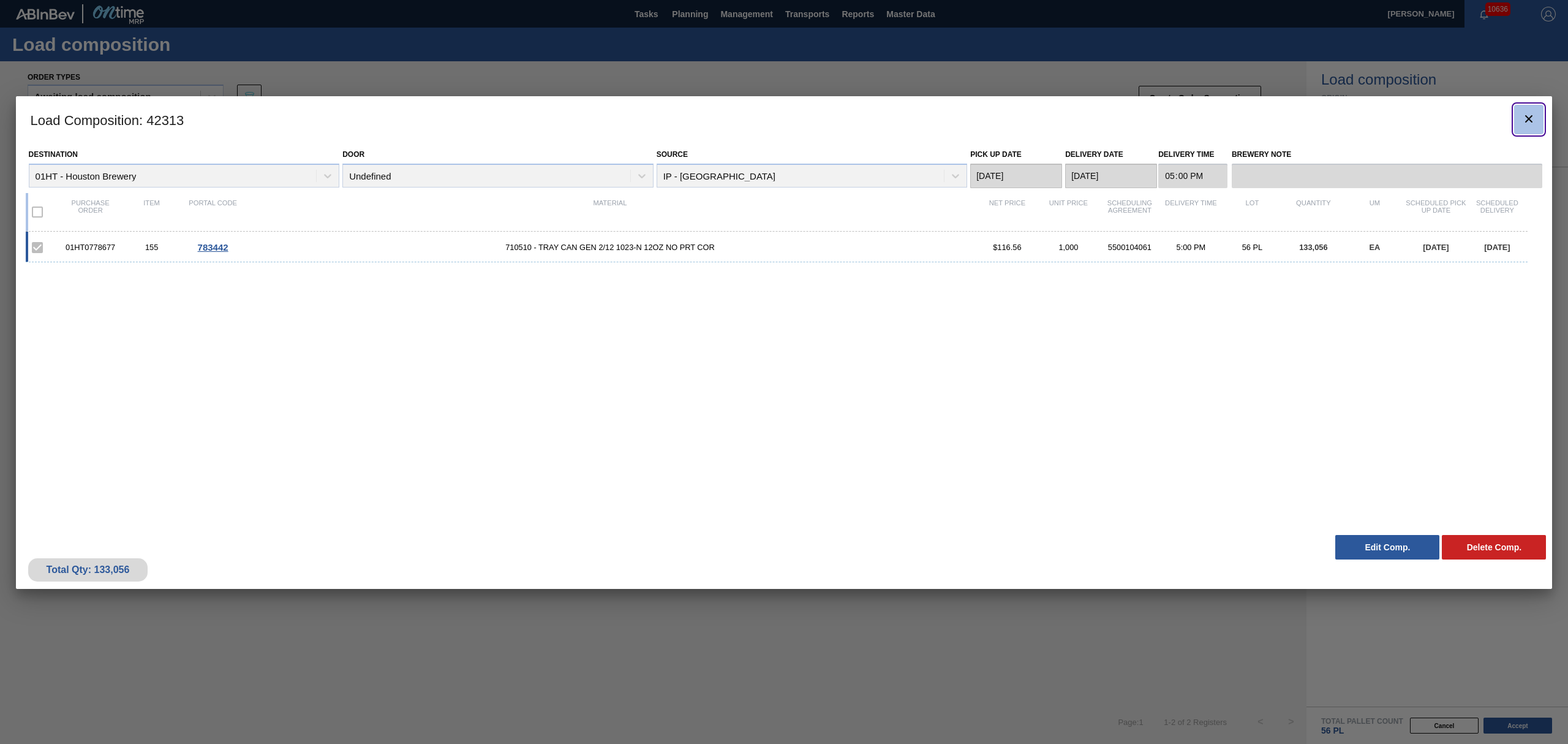
click at [1529, 117] on icon "botão de ícone" at bounding box center [1529, 119] width 8 height 8
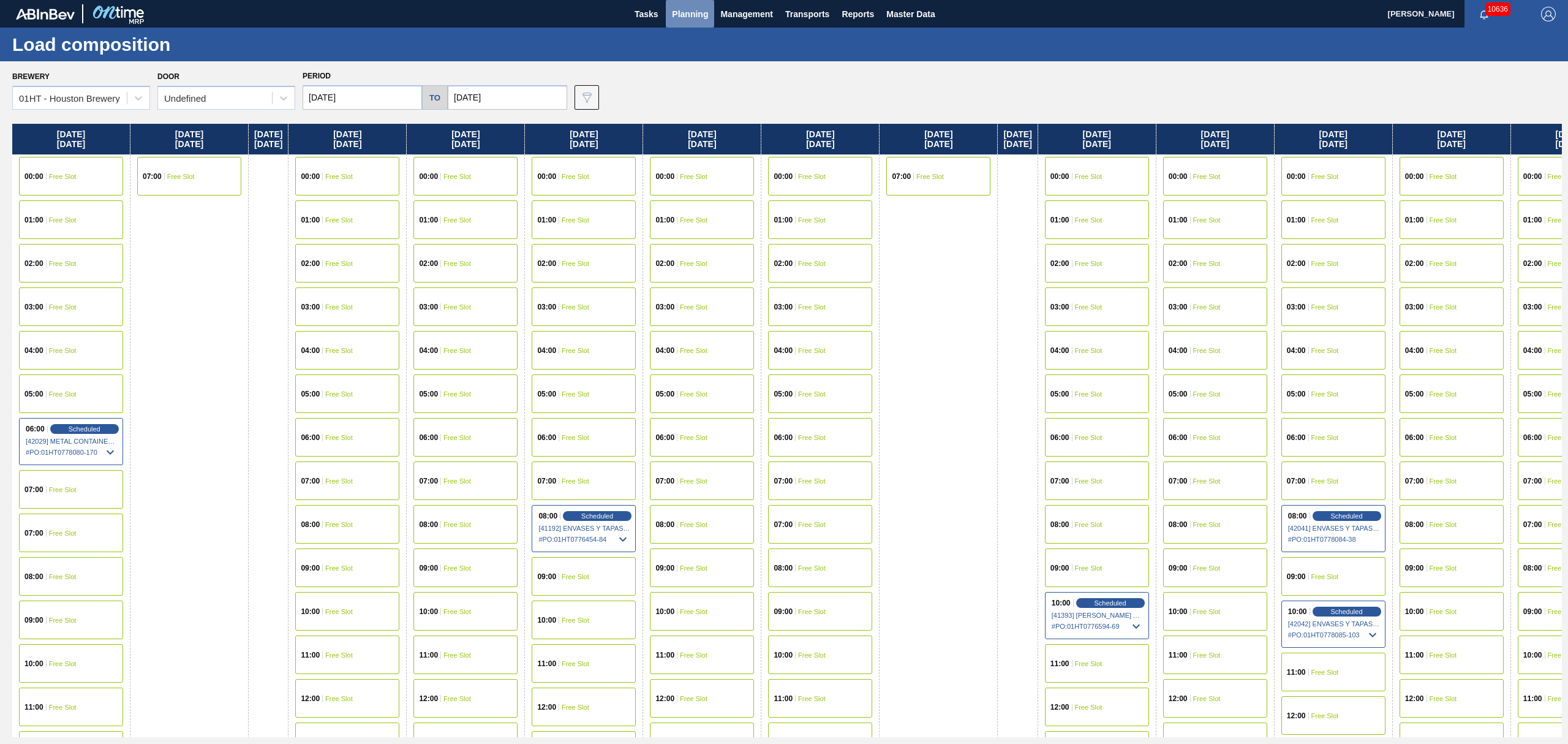
click at [684, 23] on button "Planning" at bounding box center [689, 13] width 48 height 27
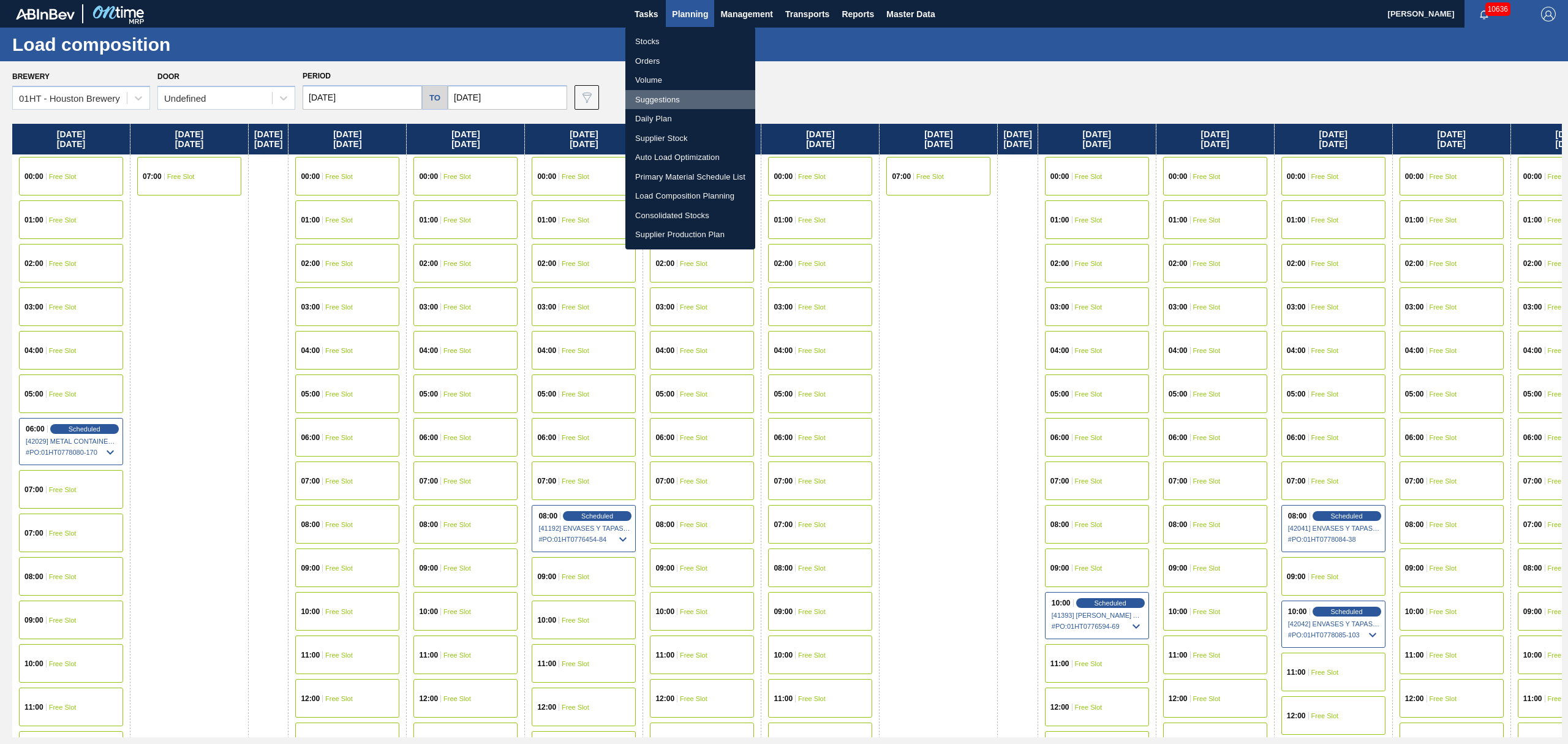
click at [662, 94] on li "Suggestions" at bounding box center [690, 100] width 130 height 20
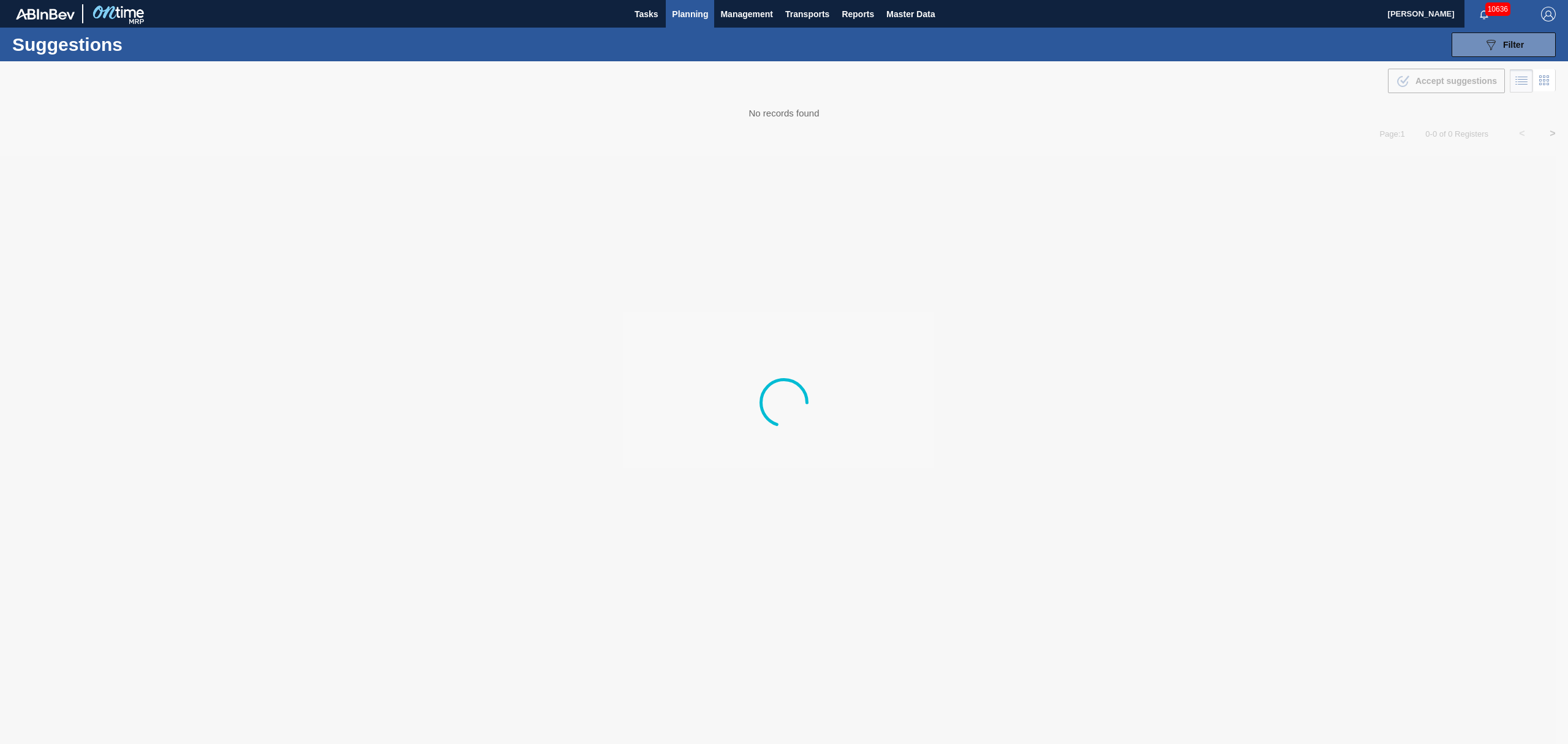
type from "[DATE]"
type to "[DATE]"
